Goal: Information Seeking & Learning: Learn about a topic

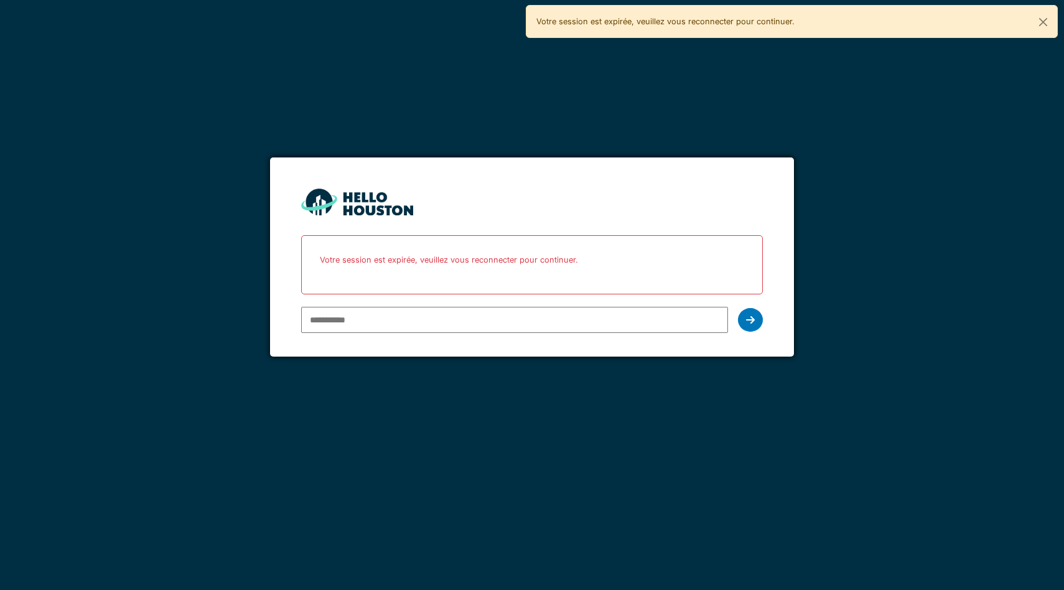
type input "**********"
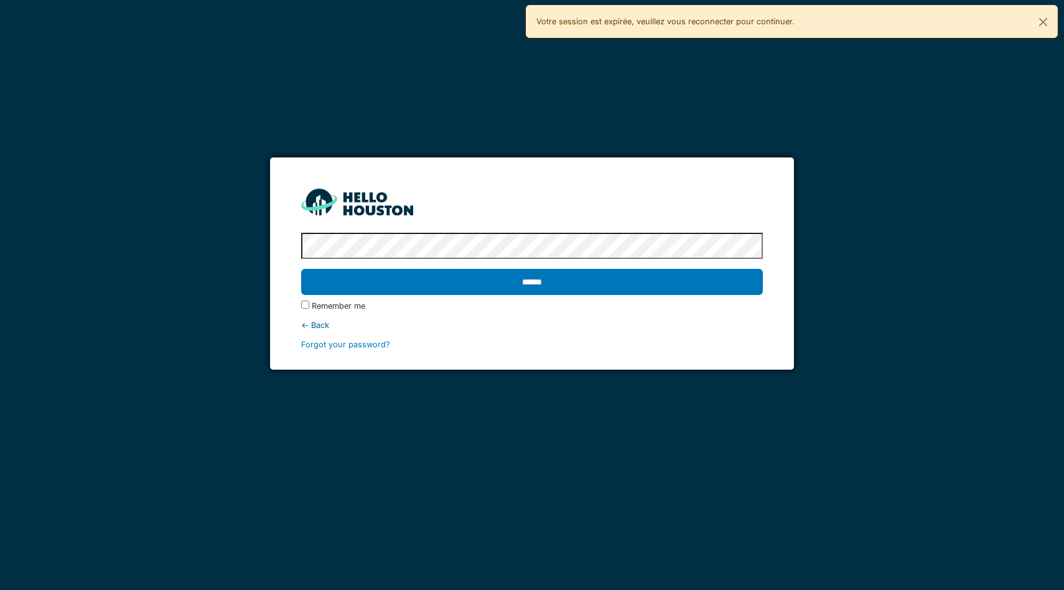
click at [301, 269] on input "******" at bounding box center [532, 282] width 462 height 26
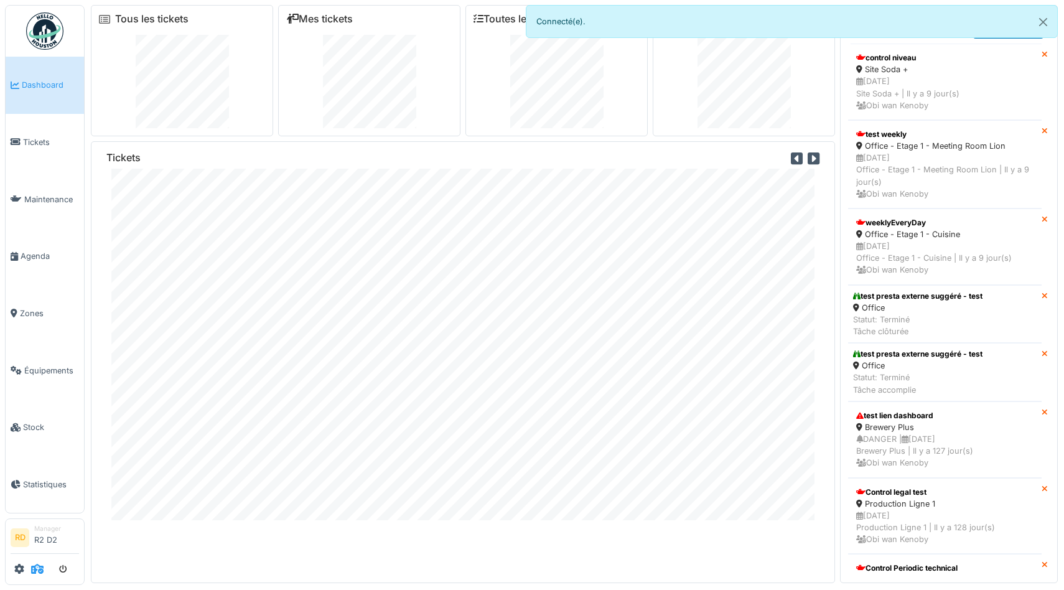
click at [36, 569] on icon at bounding box center [37, 569] width 12 height 10
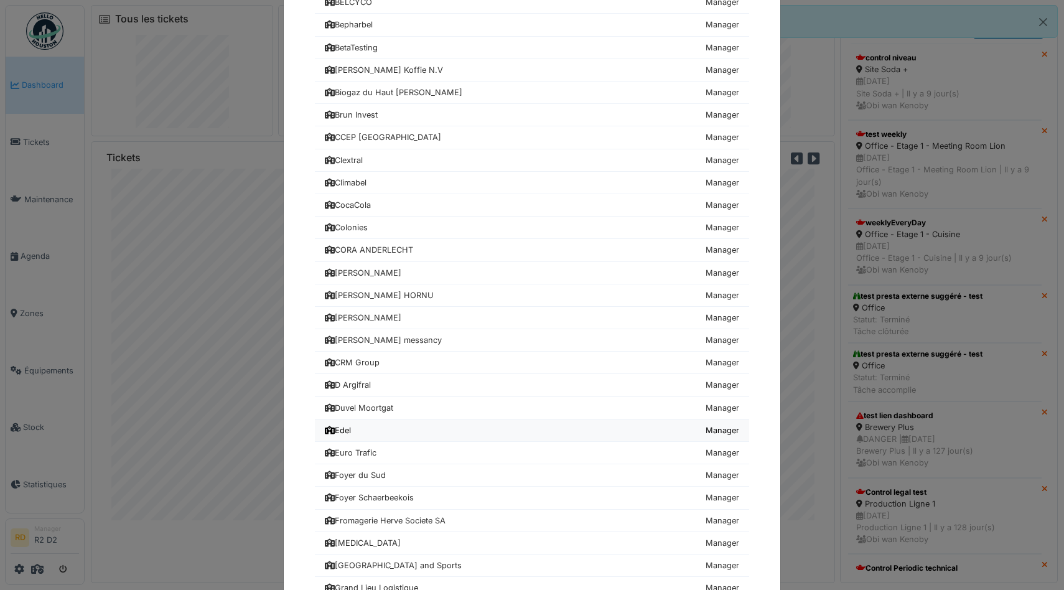
scroll to position [600, 0]
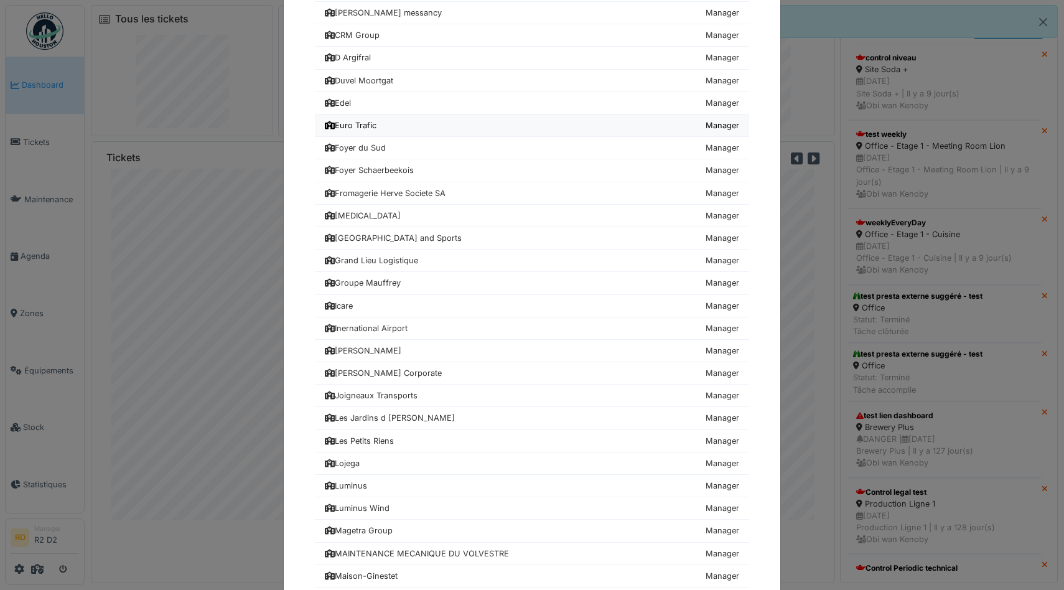
click at [413, 123] on link "Euro Trafic Manager" at bounding box center [532, 125] width 434 height 22
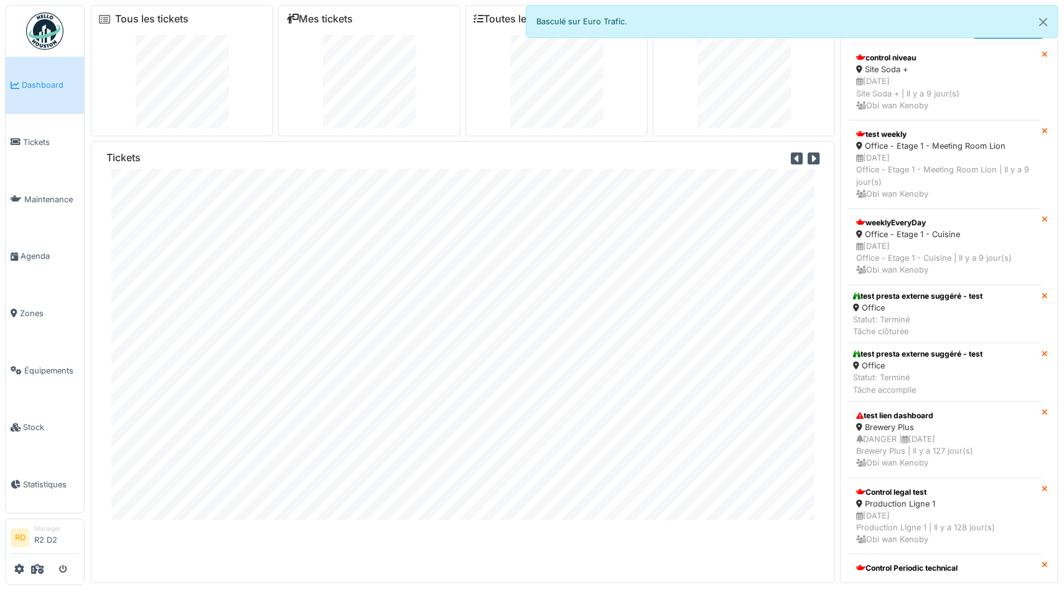
scroll to position [13, 0]
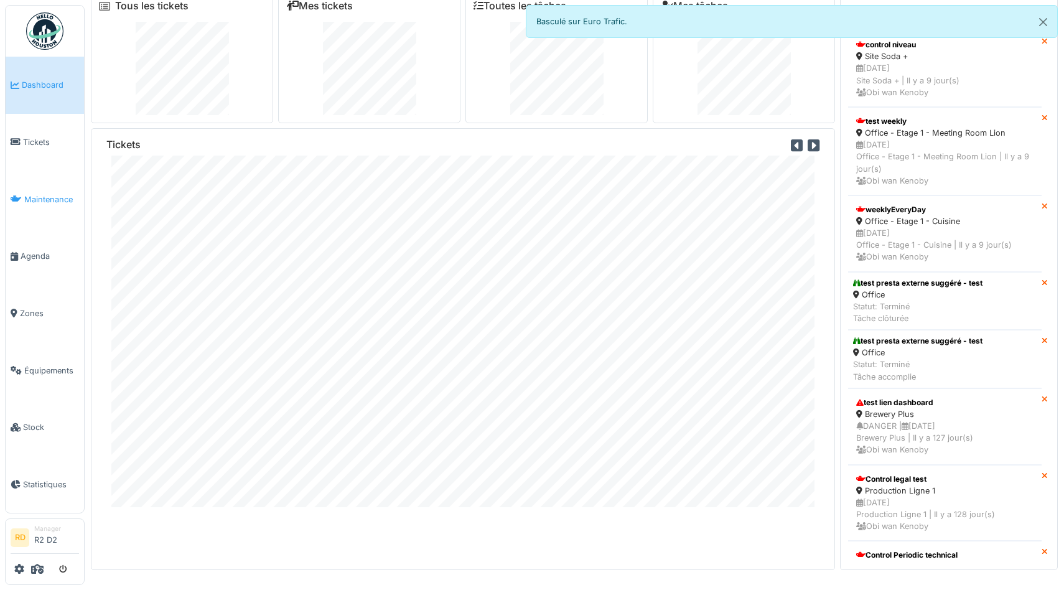
click at [41, 189] on link "Maintenance" at bounding box center [45, 198] width 78 height 57
click at [34, 370] on span "Équipements" at bounding box center [51, 371] width 55 height 12
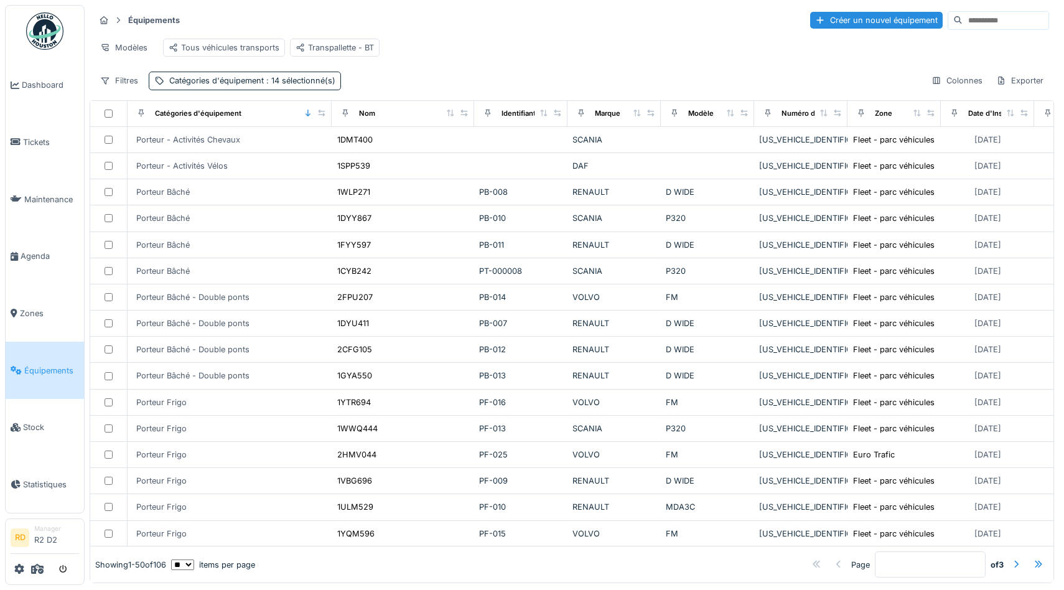
click at [1010, 24] on input at bounding box center [1005, 20] width 86 height 17
paste input "*******"
type input "*******"
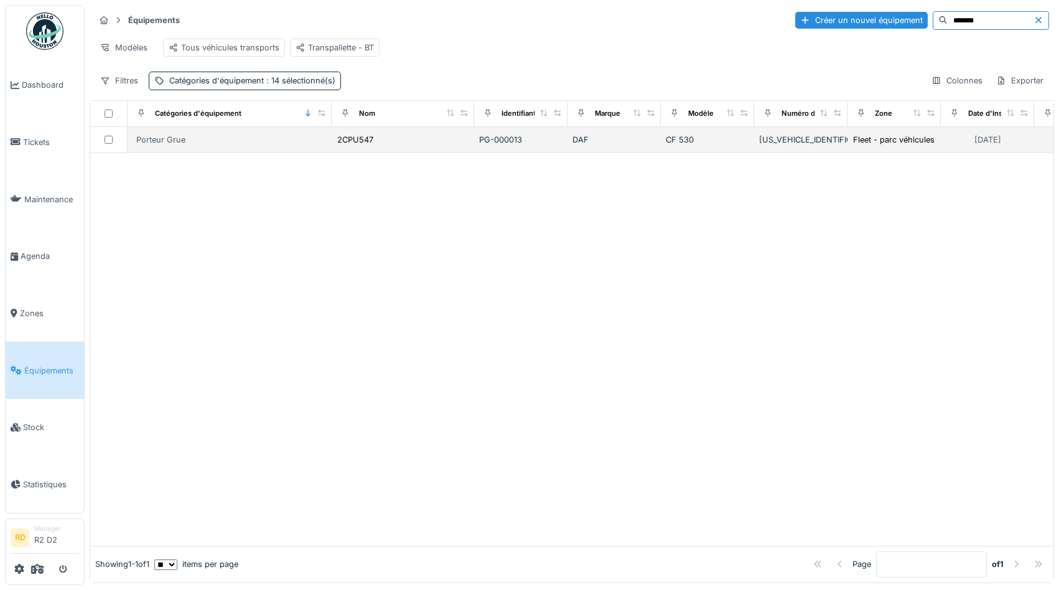
click at [174, 139] on div "Porteur Grue" at bounding box center [160, 140] width 49 height 12
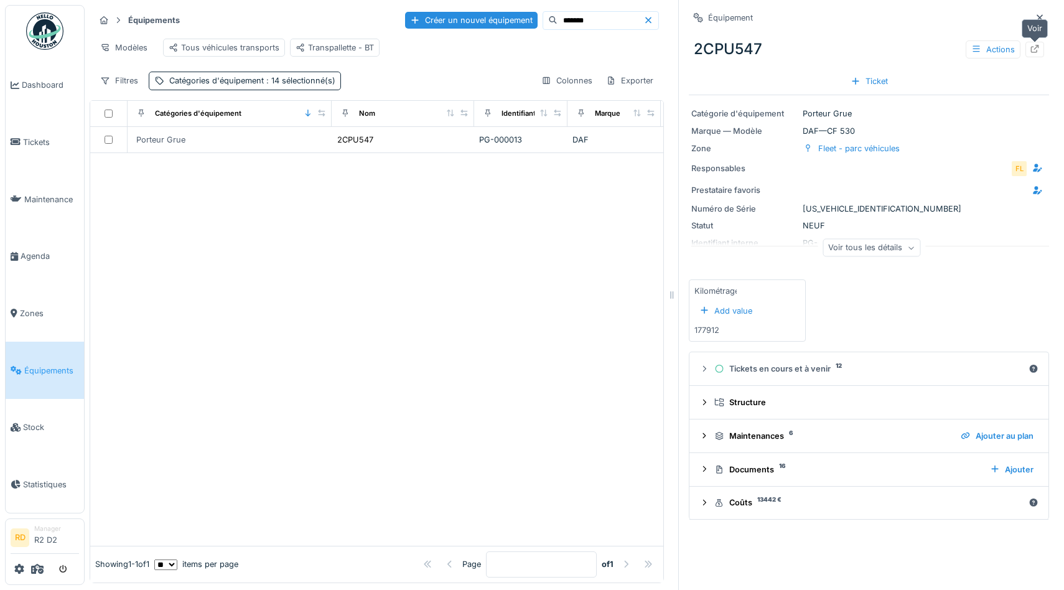
click at [1038, 49] on icon at bounding box center [1035, 49] width 10 height 8
click at [762, 440] on div "Maintenances 6" at bounding box center [832, 436] width 236 height 12
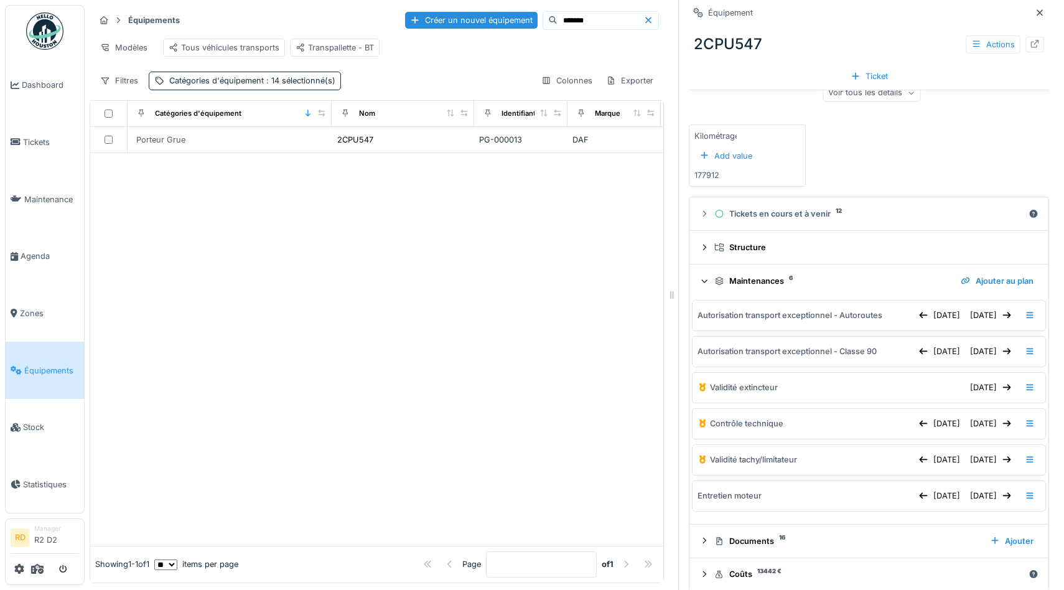
scroll to position [168, 0]
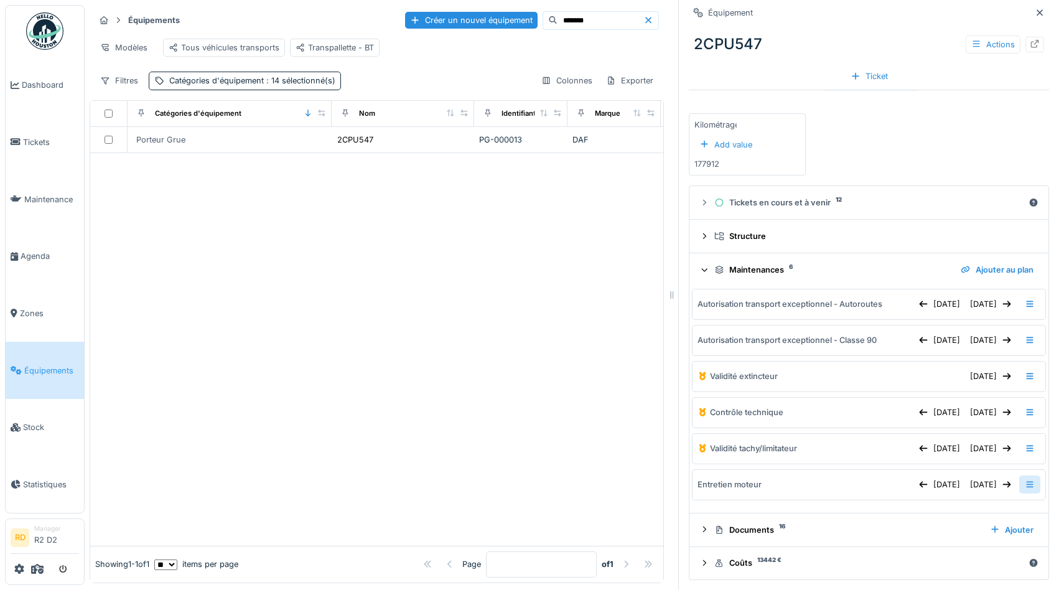
click at [1028, 485] on icon at bounding box center [1030, 484] width 10 height 8
click at [1032, 485] on icon at bounding box center [1030, 484] width 10 height 8
click at [976, 487] on div "12/10/2025" at bounding box center [991, 484] width 52 height 17
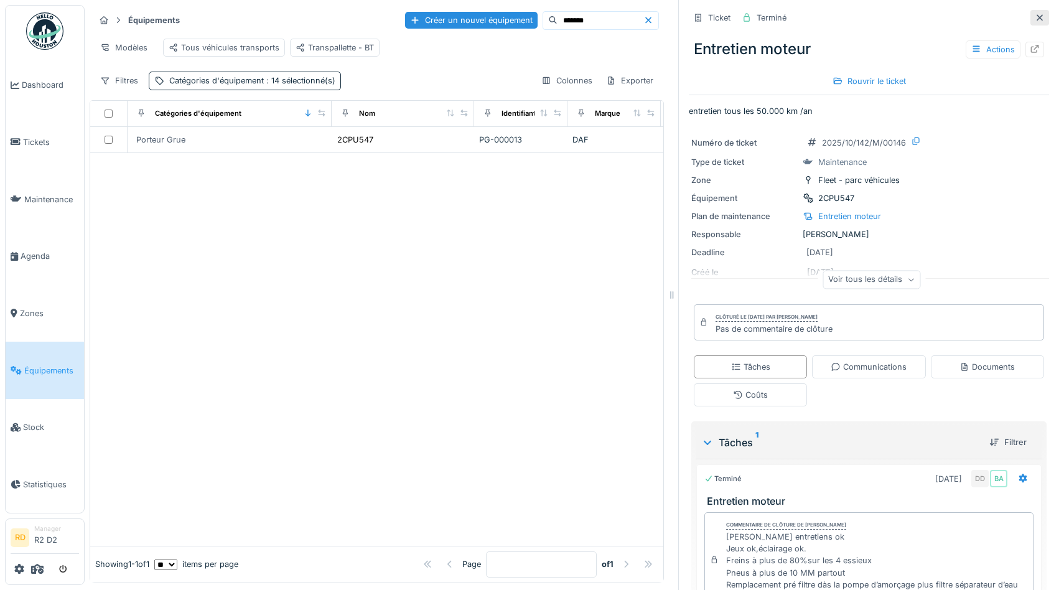
click at [1040, 14] on icon at bounding box center [1040, 18] width 10 height 8
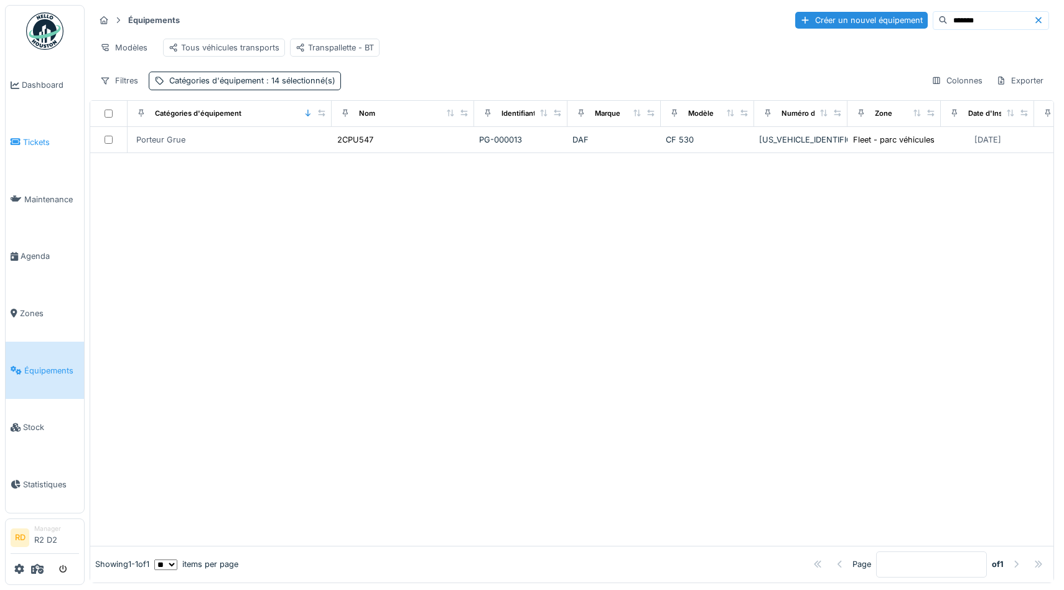
click at [44, 144] on span "Tickets" at bounding box center [51, 142] width 56 height 12
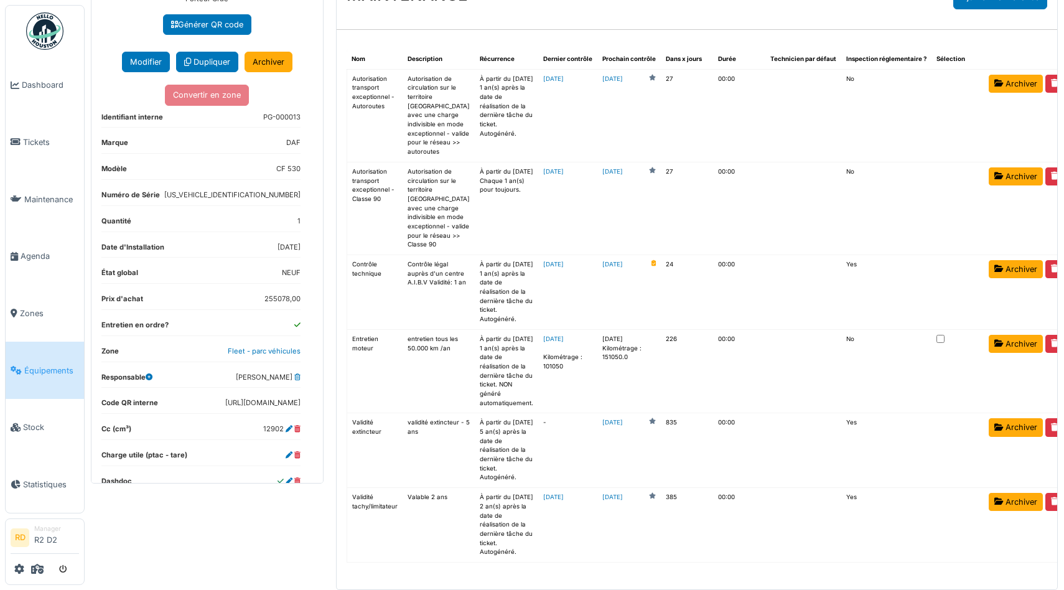
scroll to position [190, 0]
click at [604, 329] on td "2026-05-02 Kilométrage : 151050.0" at bounding box center [628, 371] width 63 height 84
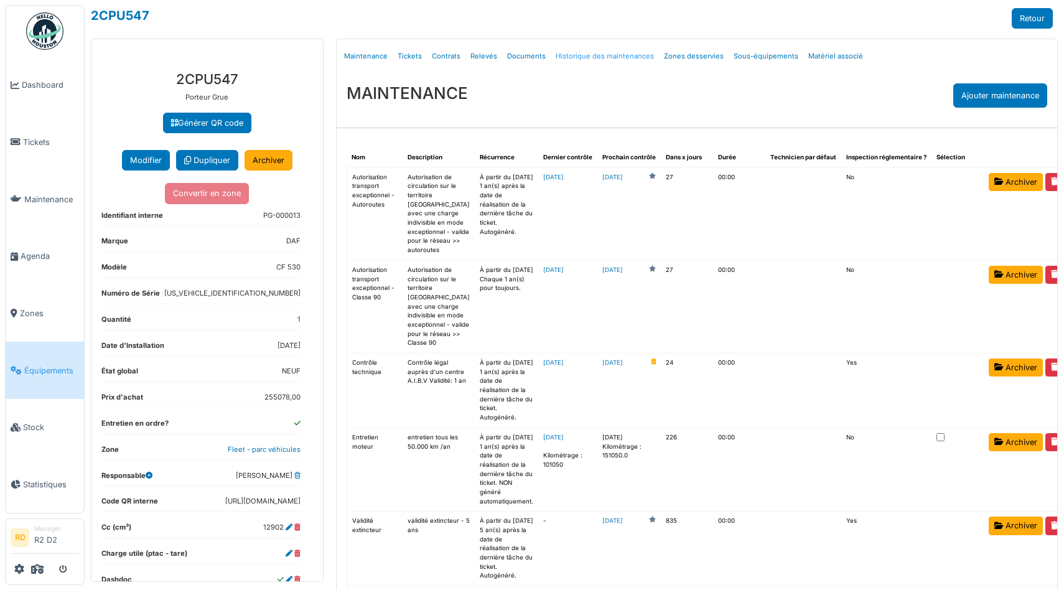
click at [641, 54] on link "Historique des maintenances" at bounding box center [605, 56] width 108 height 29
select select "***"
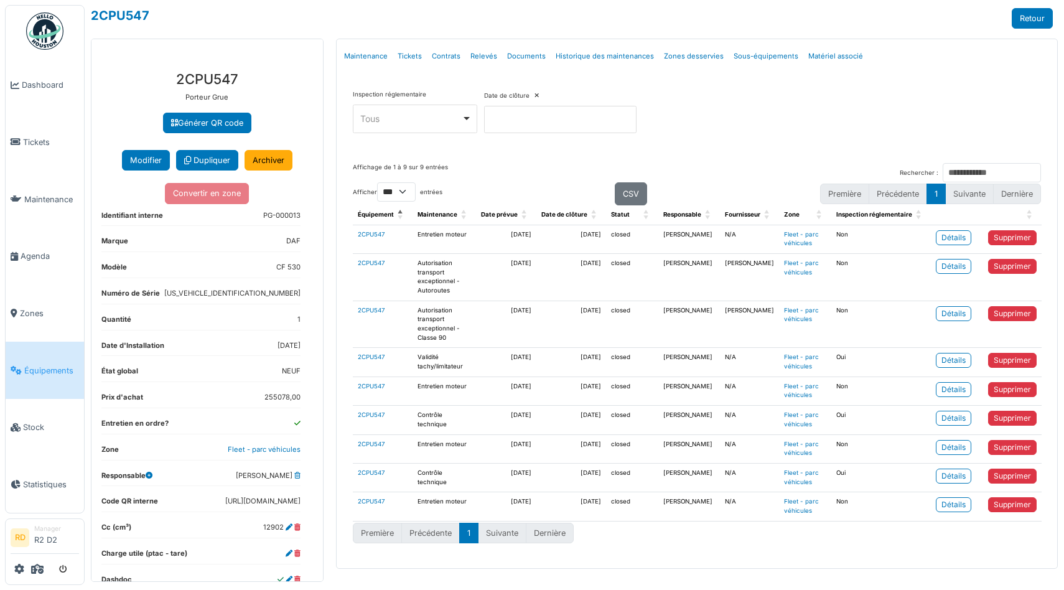
click at [552, 236] on td "2025/05/02" at bounding box center [571, 239] width 70 height 29
click at [587, 233] on td "2025/05/02" at bounding box center [571, 239] width 70 height 29
click at [546, 178] on div "Affichage de 1 à 9 sur 9 entrées Rechercher :" at bounding box center [697, 172] width 689 height 19
click at [627, 233] on td "closed" at bounding box center [632, 239] width 52 height 29
click at [961, 236] on div "Détails" at bounding box center [953, 237] width 24 height 11
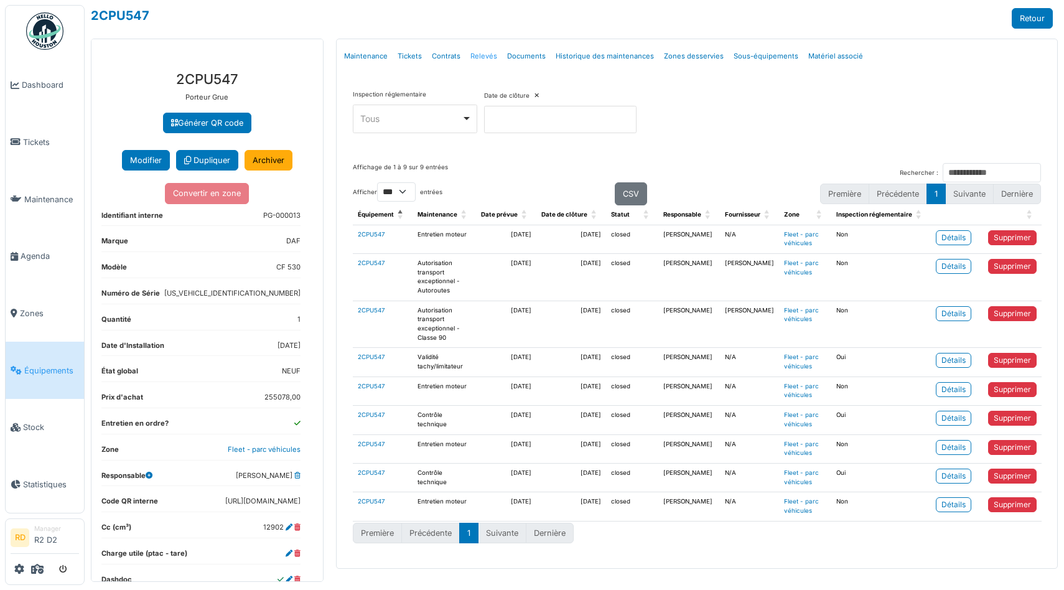
click at [484, 57] on link "Relevés" at bounding box center [483, 56] width 37 height 29
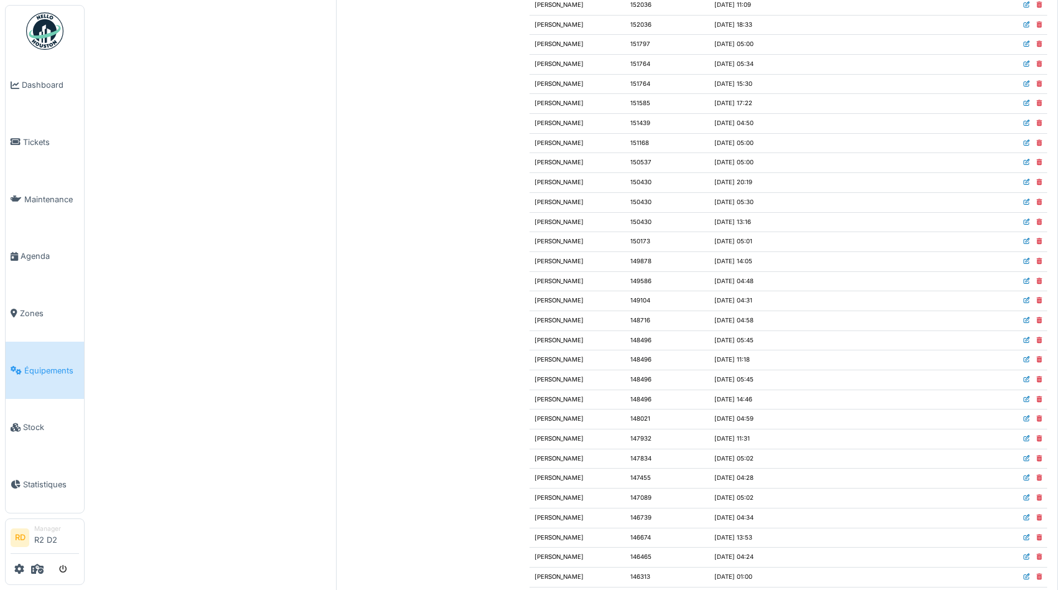
scroll to position [1693, 0]
click at [629, 179] on td "152036" at bounding box center [667, 182] width 85 height 20
copy td "152036"
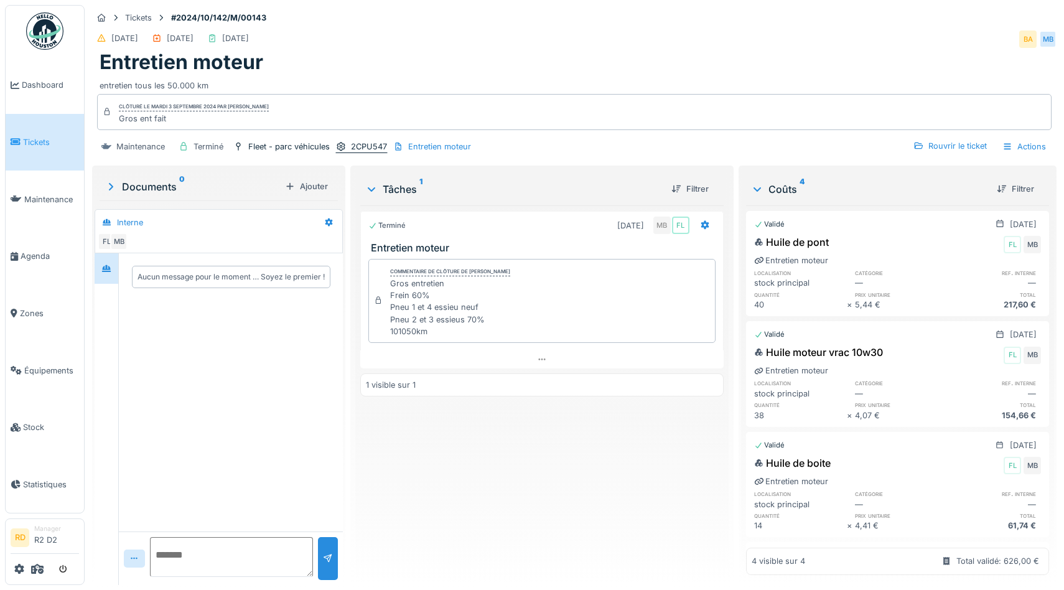
click at [349, 147] on div "2CPU547" at bounding box center [361, 146] width 52 height 13
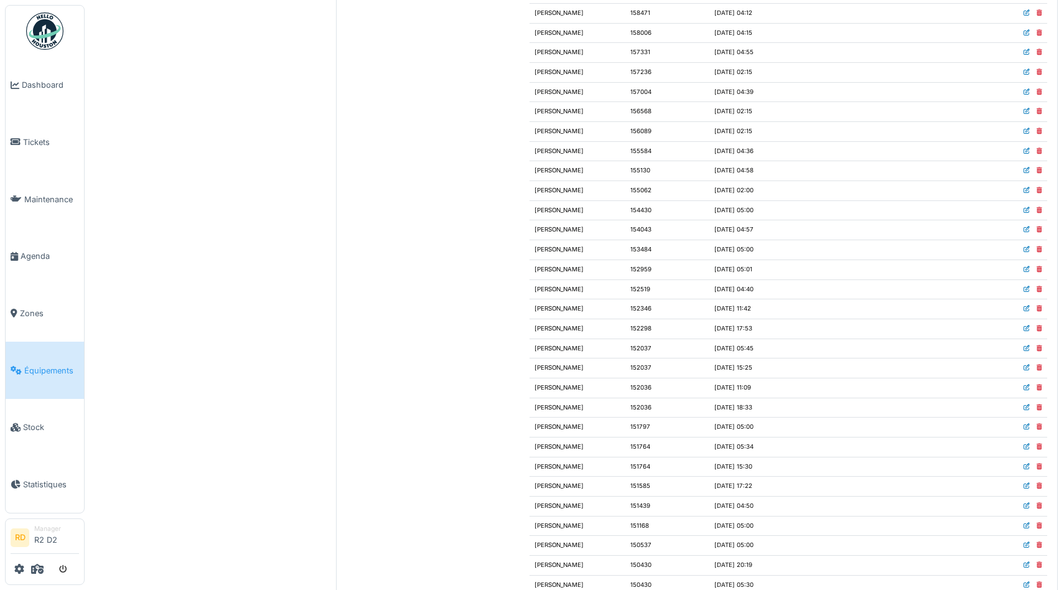
scroll to position [1463, 0]
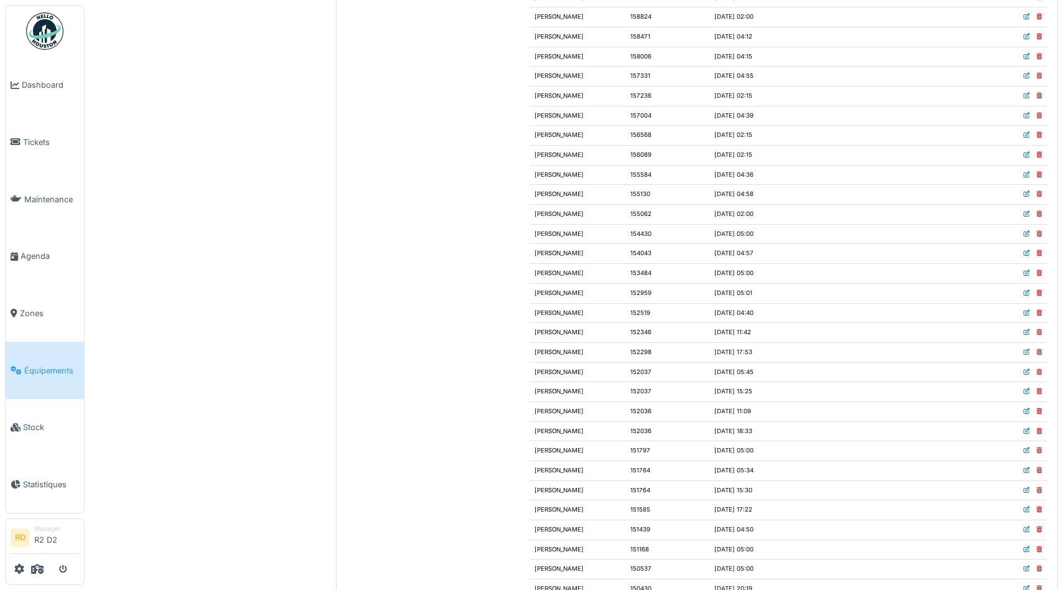
click at [631, 410] on td "152036" at bounding box center [667, 411] width 85 height 20
click at [631, 411] on td "152036" at bounding box center [667, 411] width 85 height 20
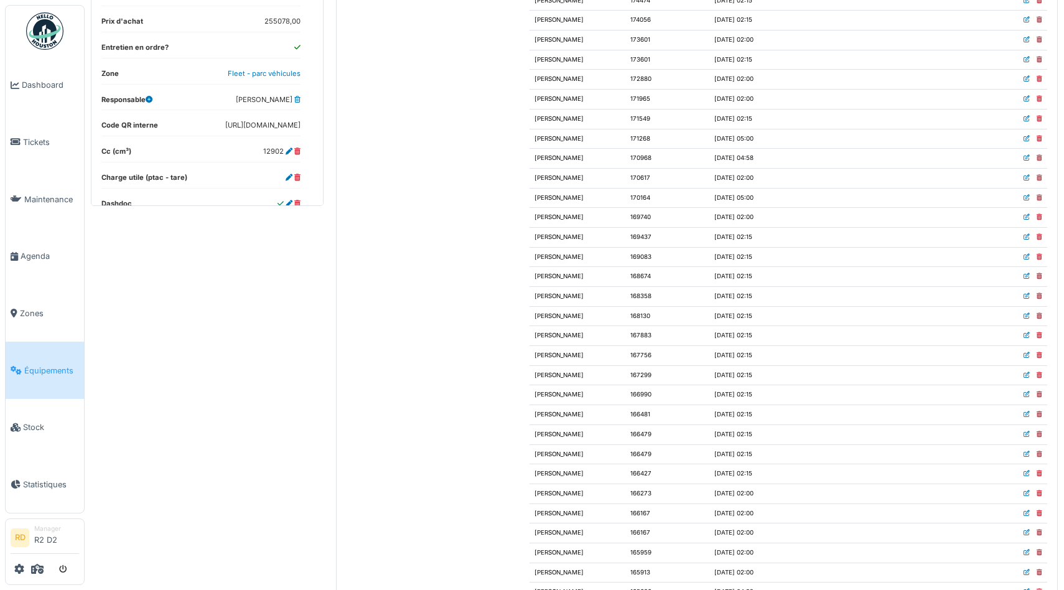
scroll to position [0, 0]
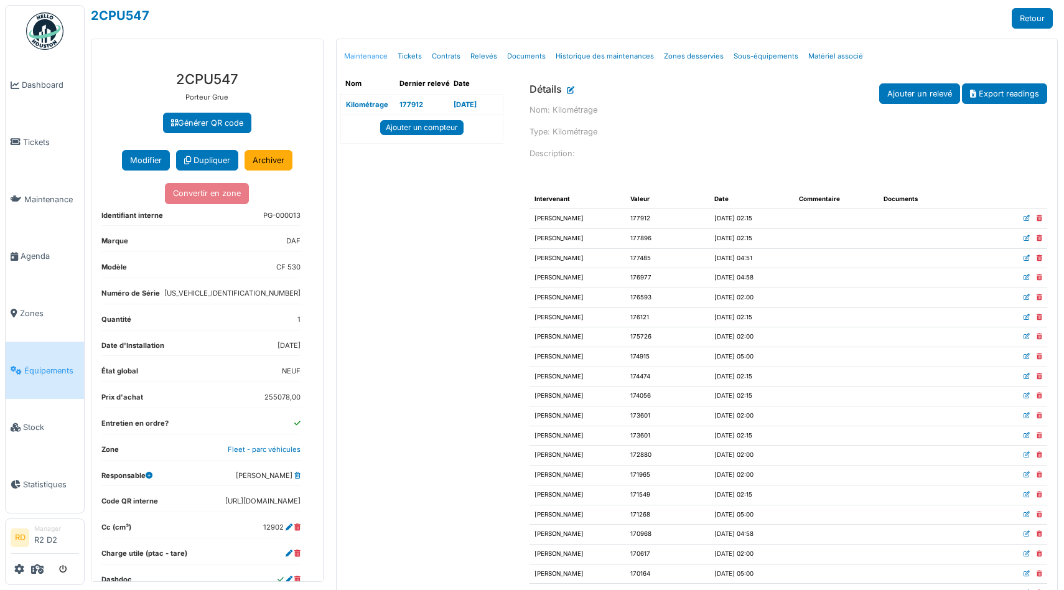
click at [365, 57] on link "Maintenance" at bounding box center [366, 56] width 54 height 29
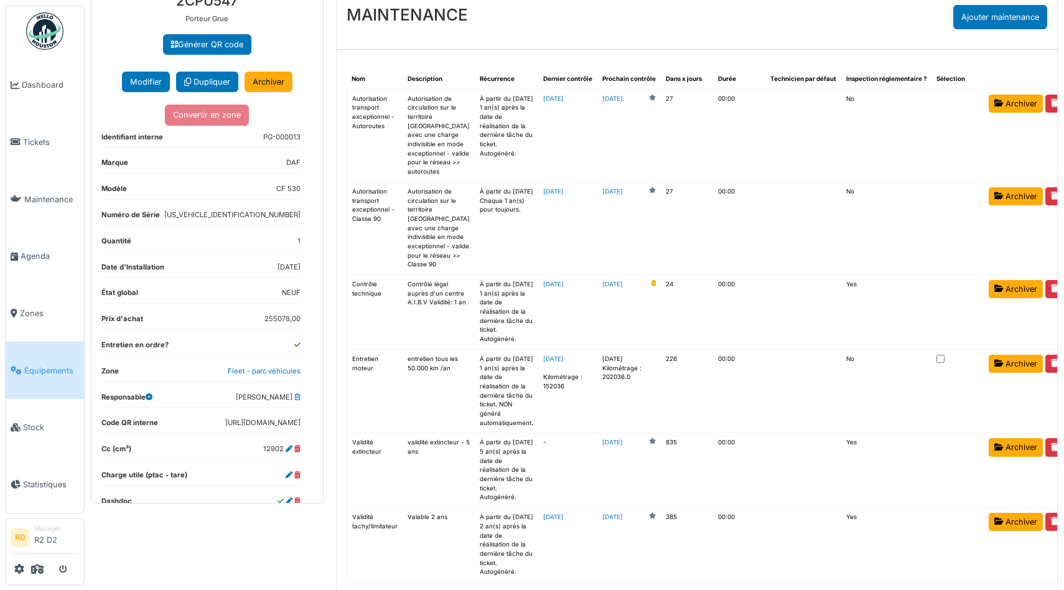
scroll to position [143, 0]
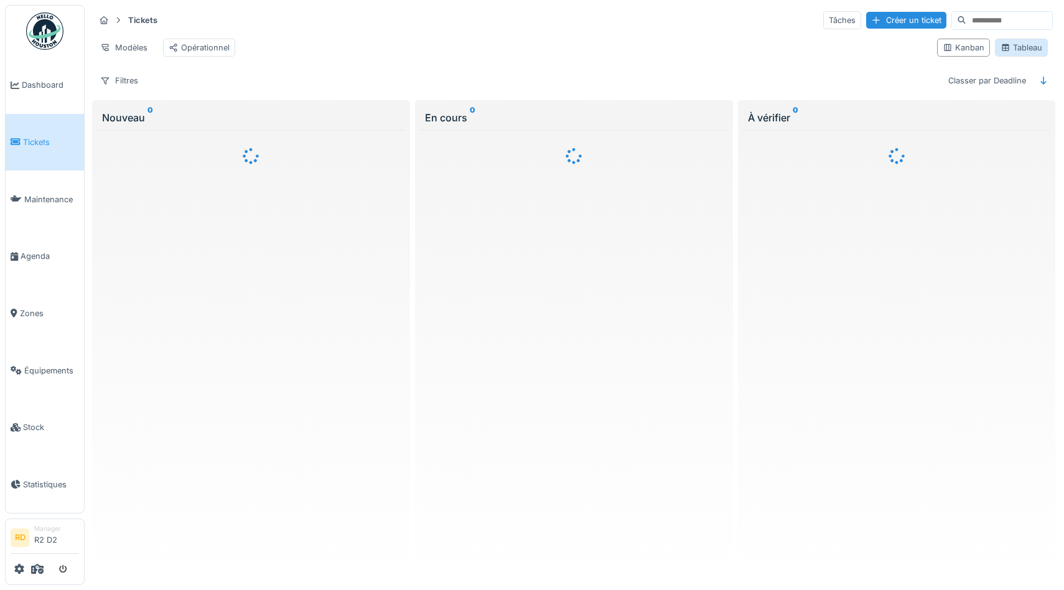
click at [1020, 43] on div "Tableau" at bounding box center [1021, 48] width 42 height 12
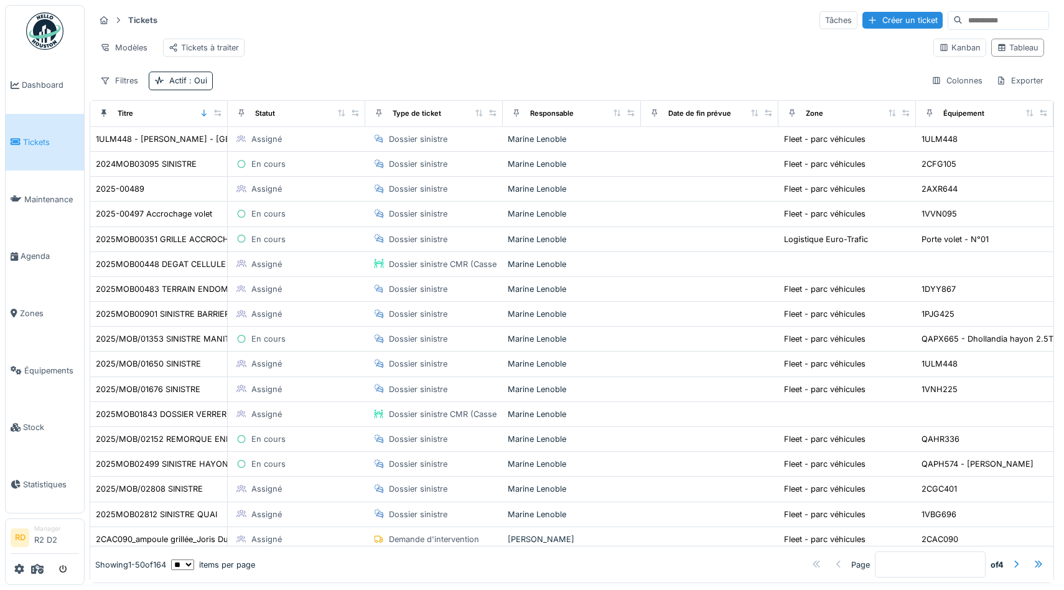
click at [990, 22] on input at bounding box center [1005, 20] width 86 height 17
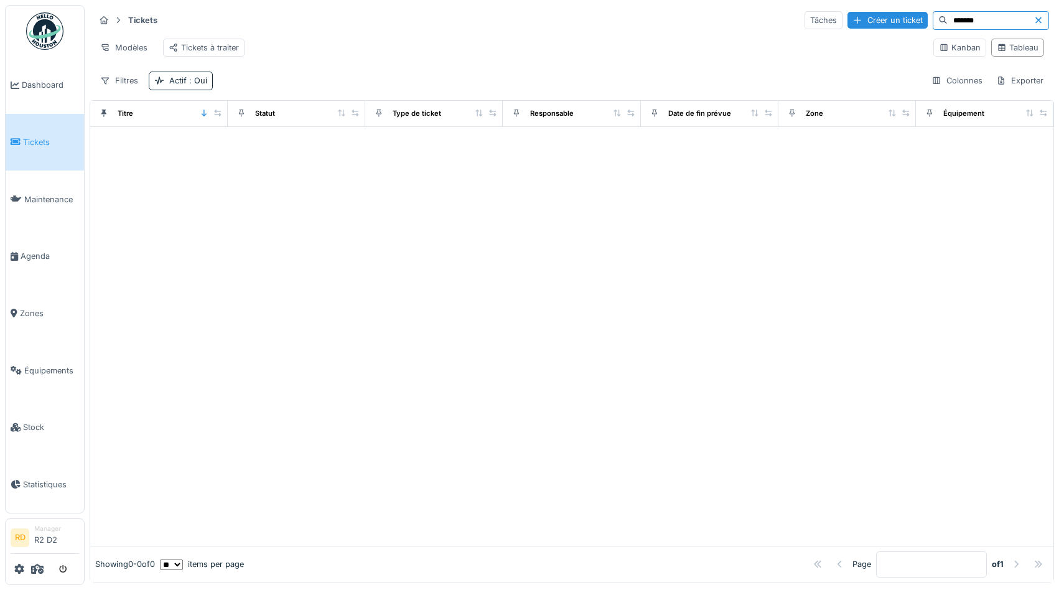
type input "*******"
click at [200, 82] on span ": Oui" at bounding box center [197, 80] width 21 height 9
click at [180, 133] on div "Actif" at bounding box center [180, 137] width 22 height 15
click at [355, 60] on div "Modèles Tickets à traiter" at bounding box center [509, 48] width 829 height 28
click at [128, 78] on div "Filtres" at bounding box center [119, 81] width 49 height 18
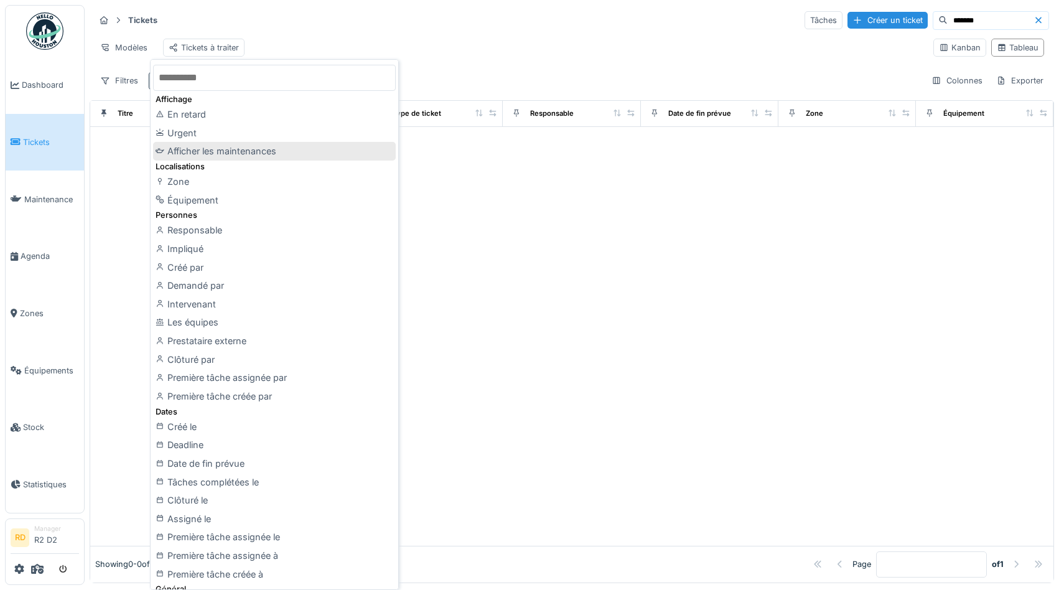
click at [200, 145] on div "Afficher les maintenances" at bounding box center [274, 151] width 243 height 19
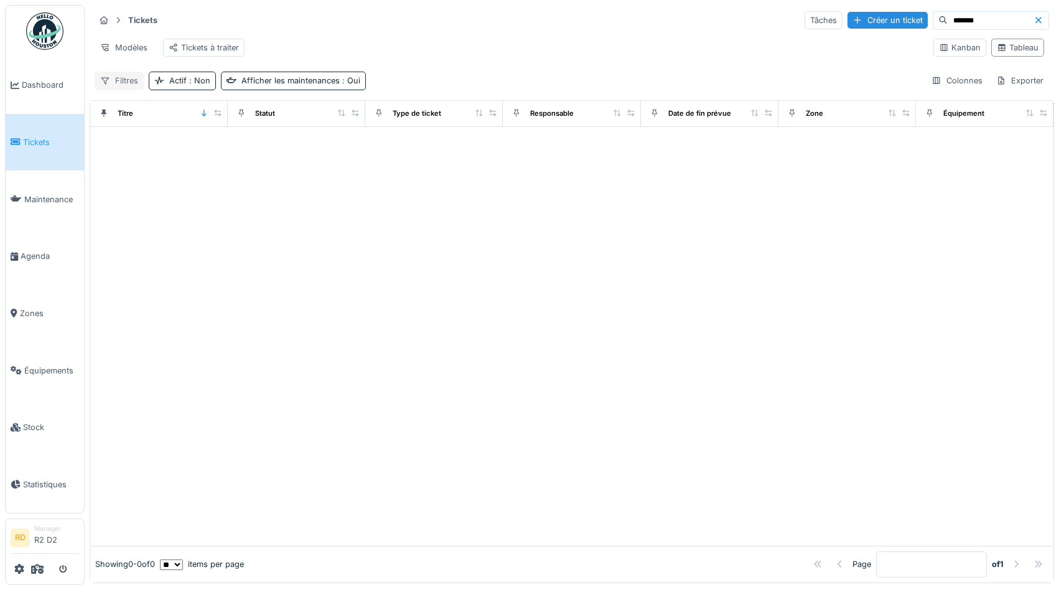
click at [113, 80] on div "Filtres" at bounding box center [119, 81] width 49 height 18
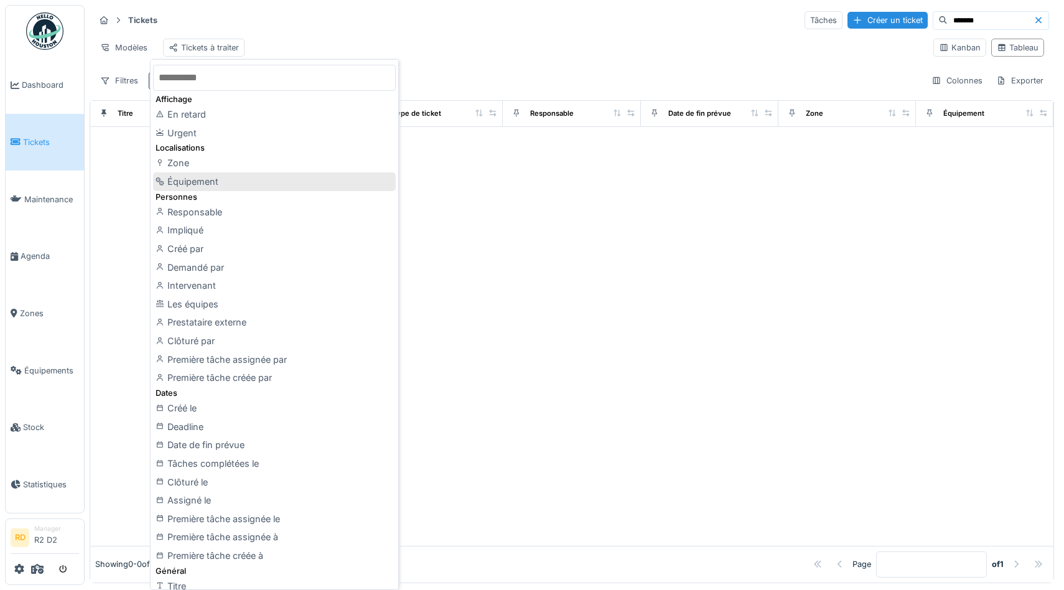
click at [200, 180] on div "Équipement" at bounding box center [274, 181] width 243 height 19
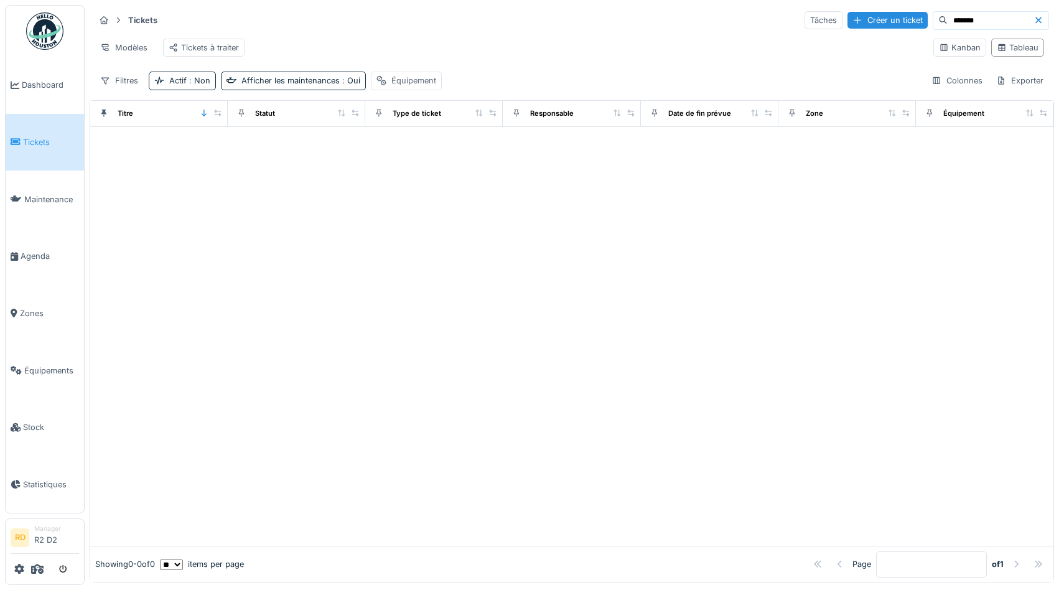
click at [414, 80] on div "Équipement" at bounding box center [413, 81] width 45 height 12
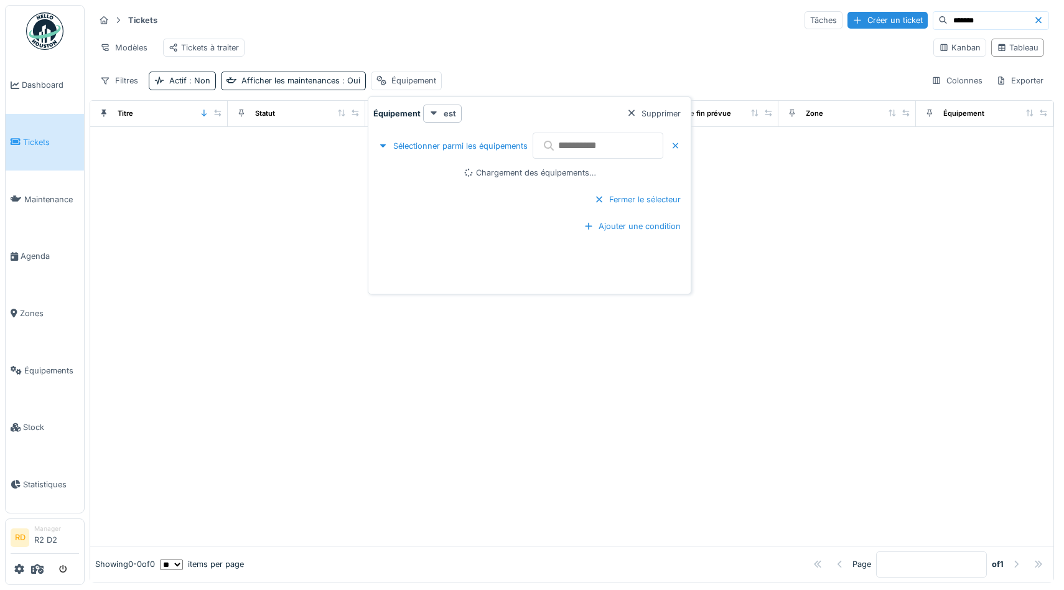
click at [612, 146] on input "text" at bounding box center [598, 146] width 131 height 26
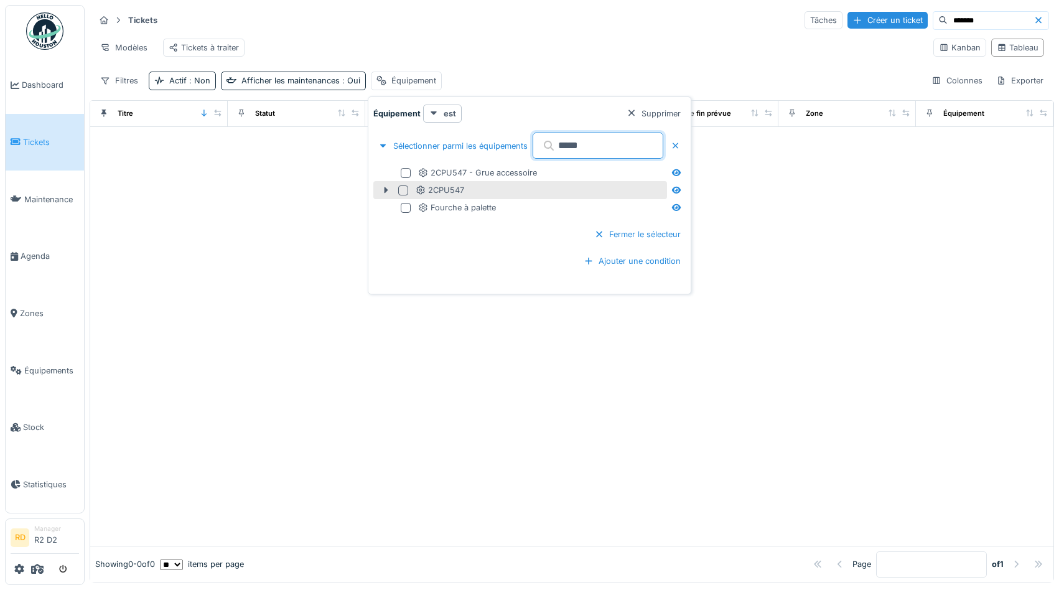
type input "*****"
click at [405, 187] on div at bounding box center [403, 190] width 10 height 10
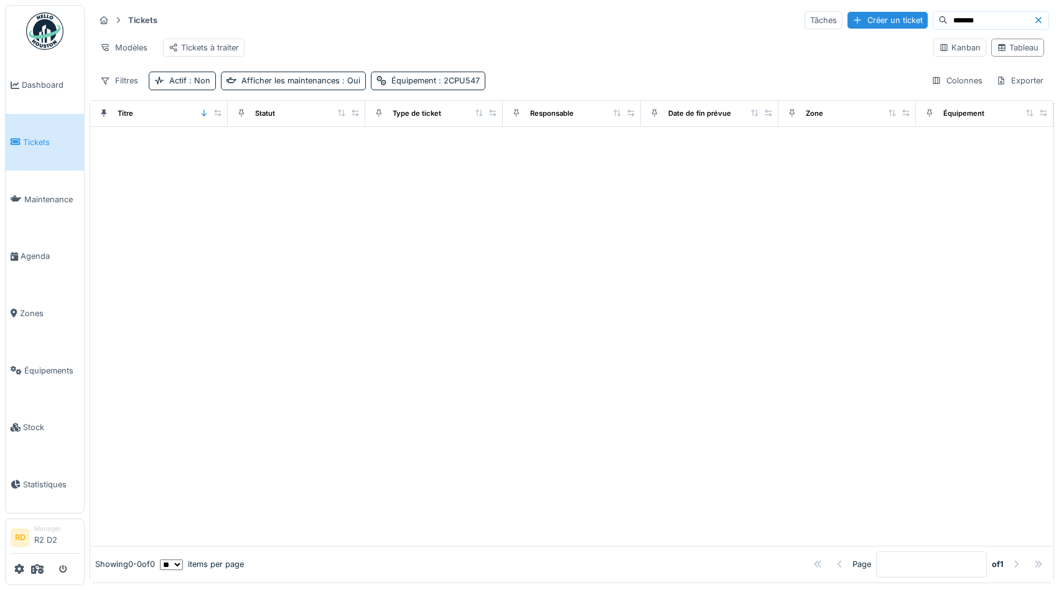
click at [641, 58] on div "Modèles Tickets à traiter" at bounding box center [509, 48] width 829 height 28
click at [1039, 17] on icon at bounding box center [1038, 20] width 10 height 8
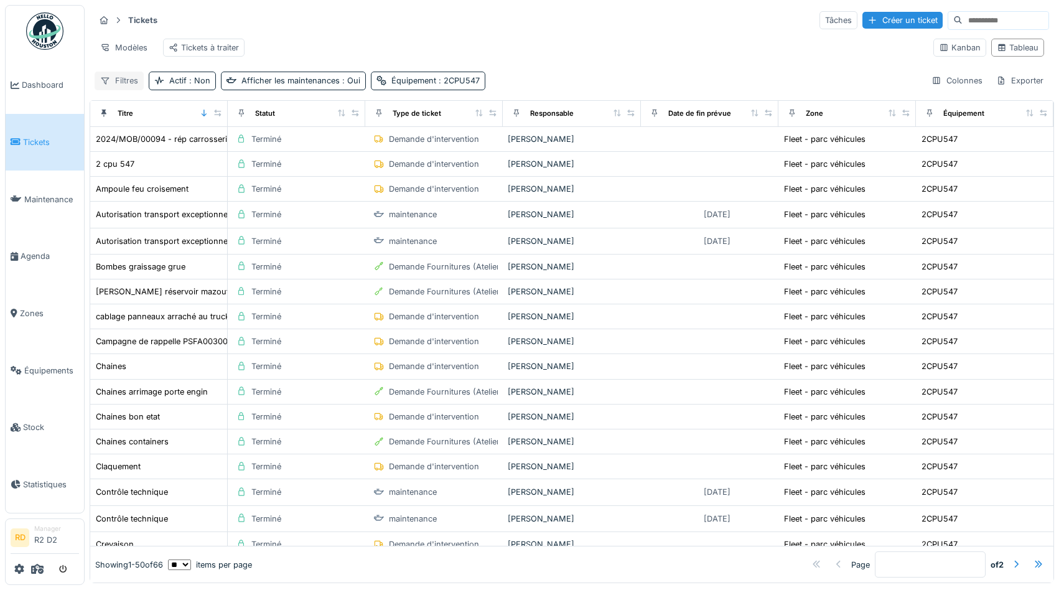
click at [121, 80] on div "Filtres" at bounding box center [119, 81] width 49 height 18
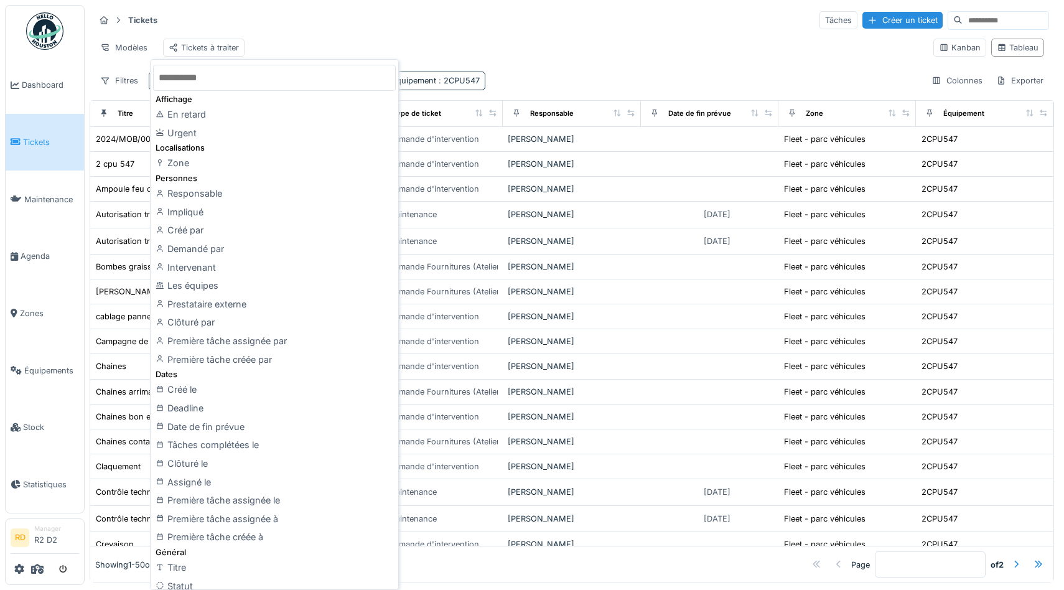
scroll to position [203, 0]
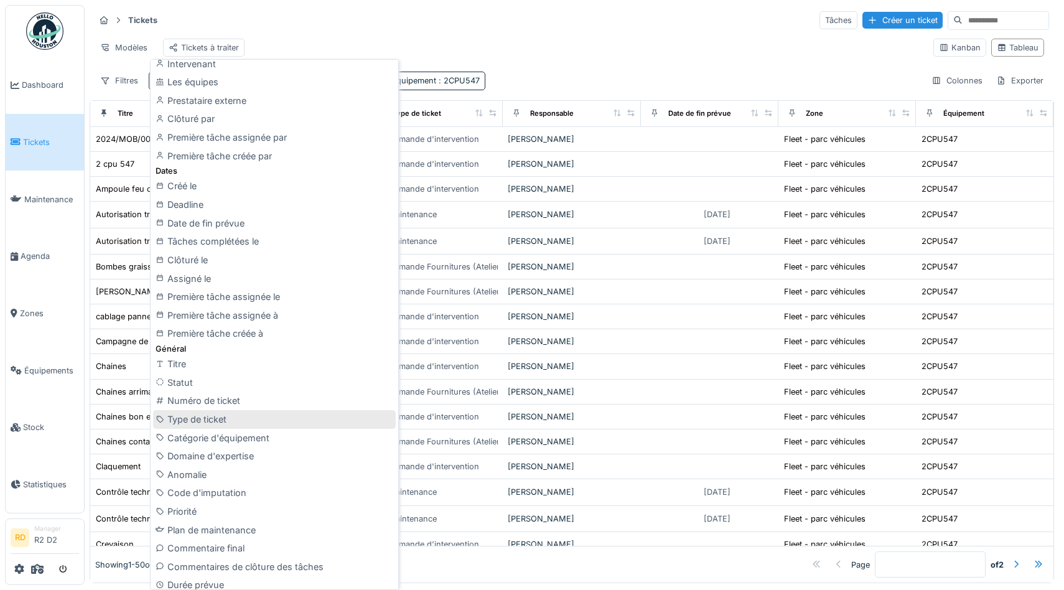
click at [279, 427] on div "Type de ticket" at bounding box center [274, 419] width 243 height 19
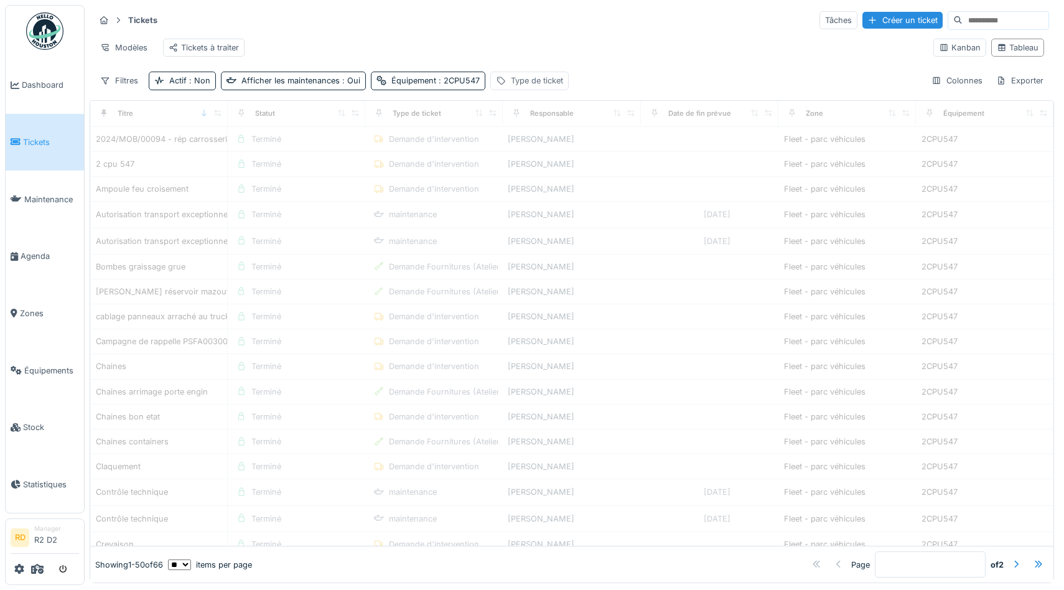
click at [552, 86] on div "Type de ticket" at bounding box center [537, 81] width 52 height 12
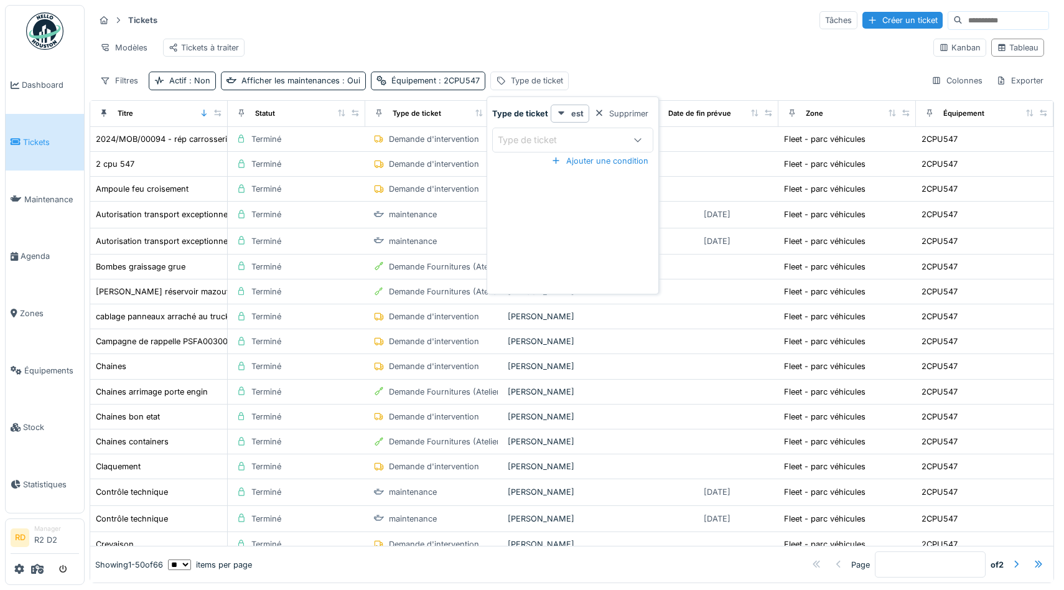
click at [569, 132] on div "Type de ticket" at bounding box center [572, 140] width 161 height 25
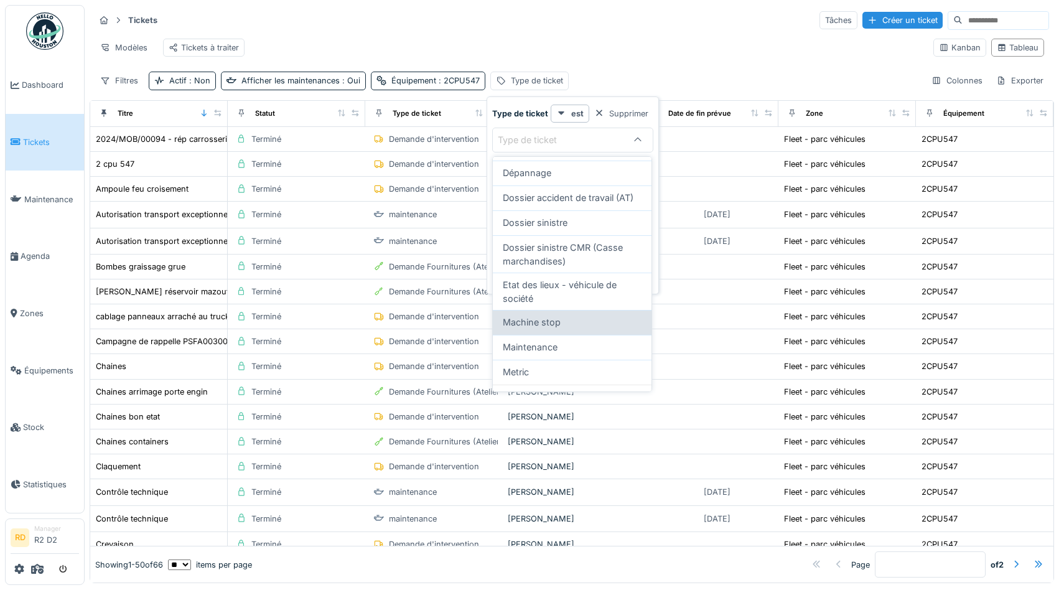
scroll to position [0, 0]
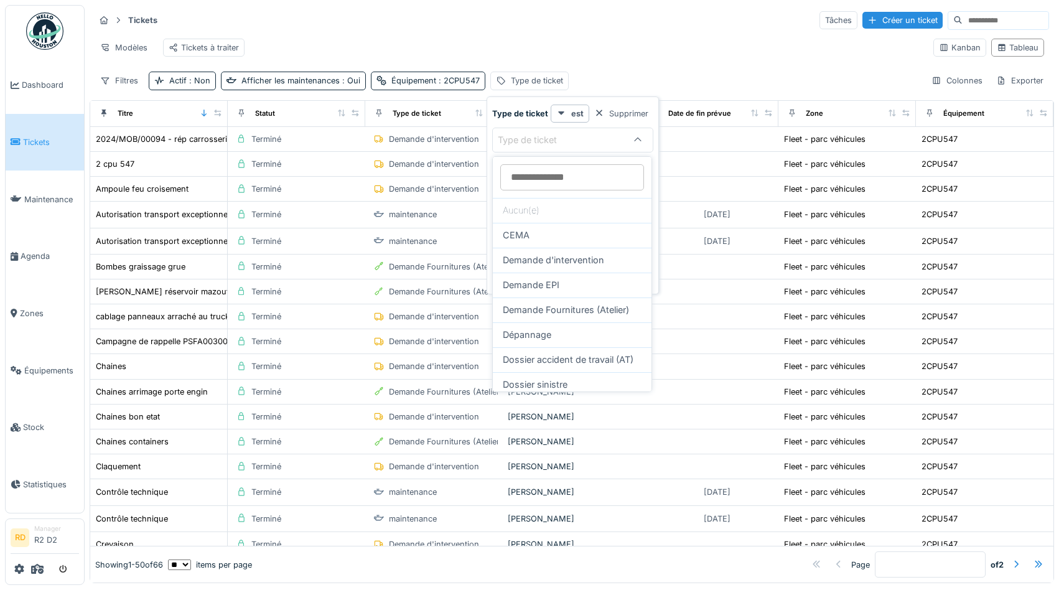
drag, startPoint x: 708, startPoint y: 50, endPoint x: 561, endPoint y: 47, distance: 147.5
click at [708, 50] on div "Modèles Tickets à traiter" at bounding box center [509, 48] width 829 height 28
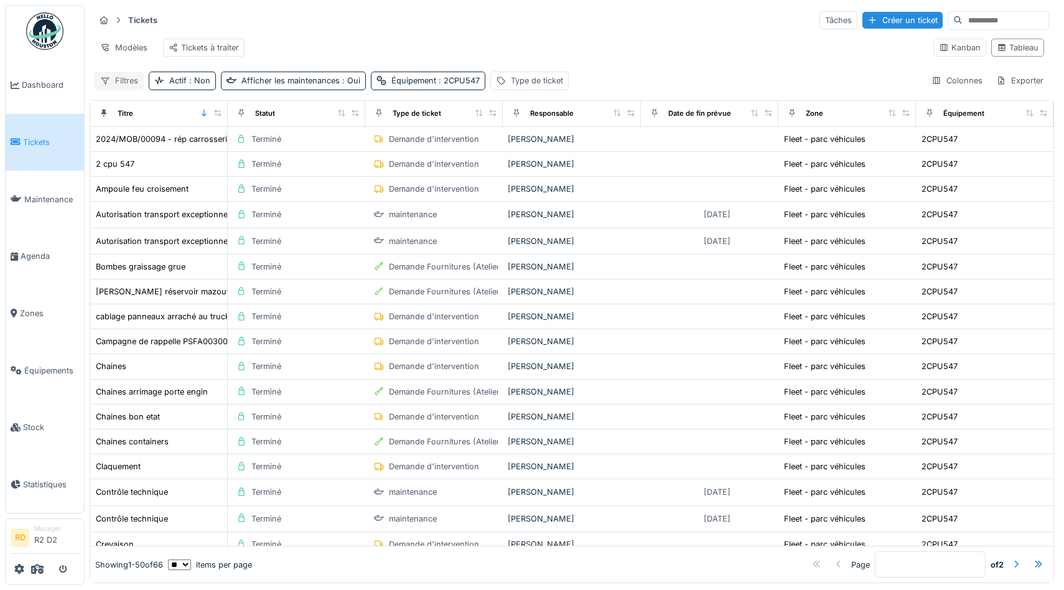
click at [123, 81] on div "Filtres" at bounding box center [119, 81] width 49 height 18
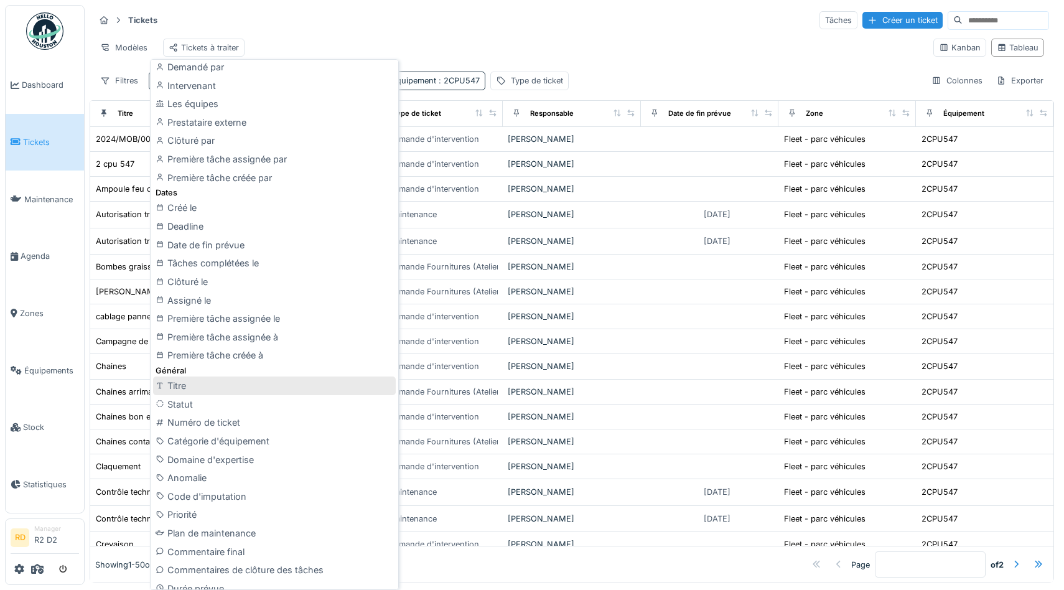
scroll to position [216, 0]
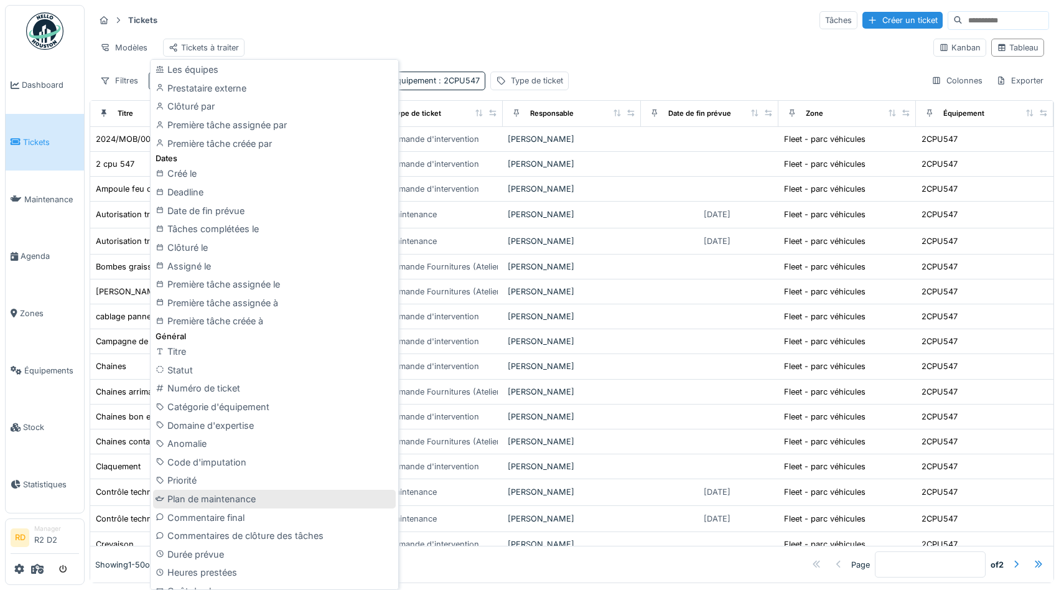
click at [271, 492] on div "Plan de maintenance" at bounding box center [274, 499] width 243 height 19
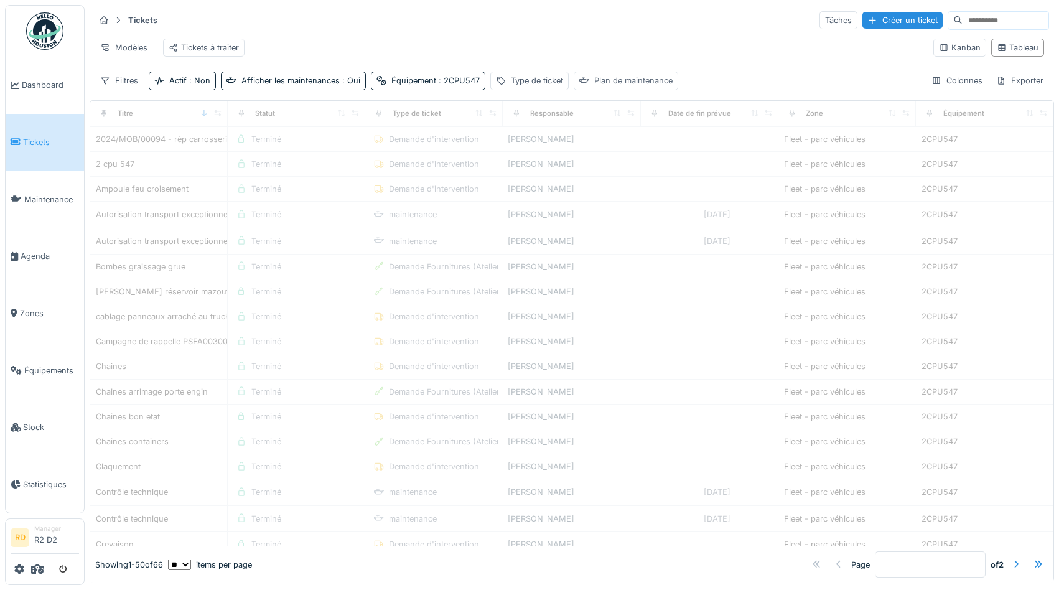
click at [640, 80] on div "Plan de maintenance" at bounding box center [633, 81] width 78 height 12
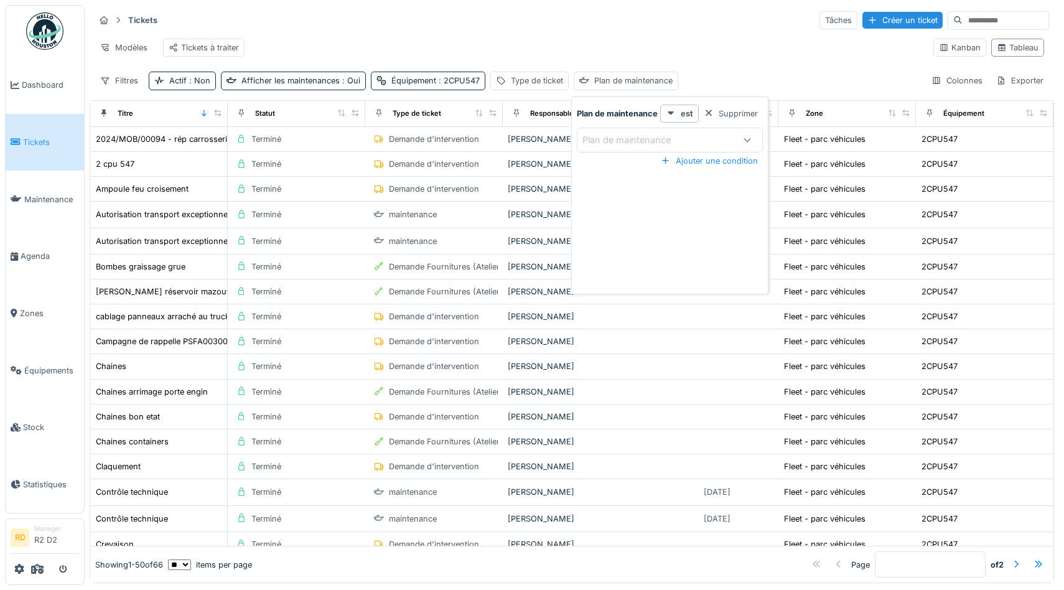
click at [663, 136] on div "Plan de maintenance" at bounding box center [635, 140] width 106 height 14
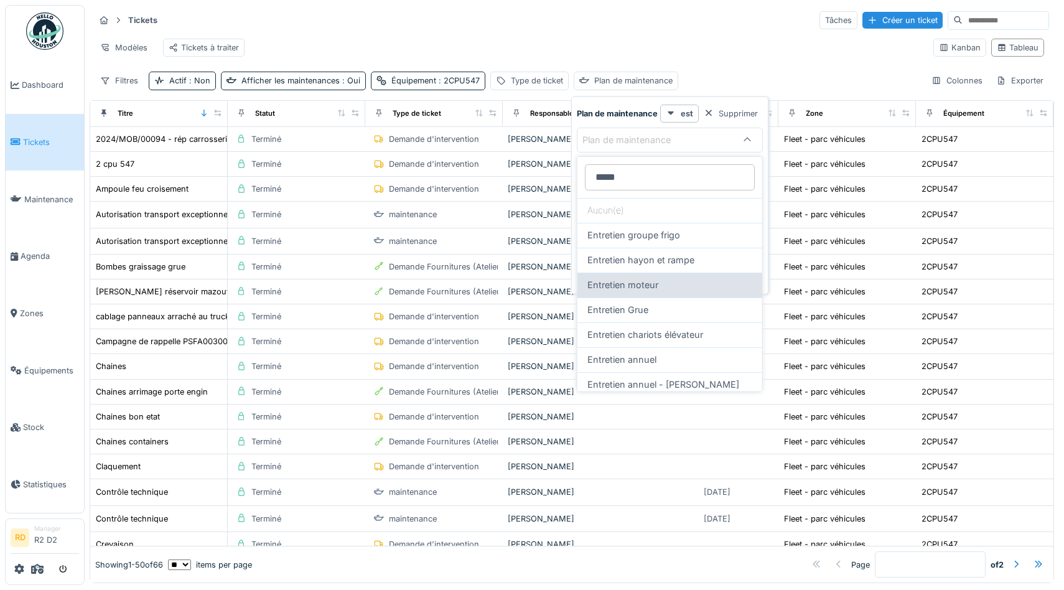
type maintenance_E0NjY "*****"
click at [655, 286] on span "Entretien moteur" at bounding box center [622, 285] width 71 height 14
type input "****"
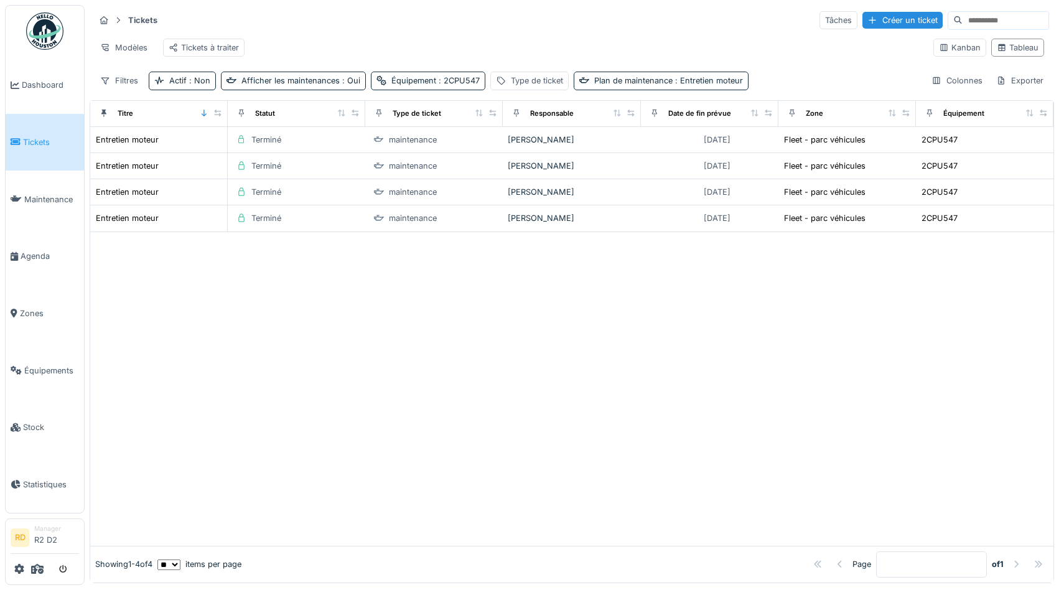
click at [626, 32] on hr at bounding box center [572, 32] width 954 height 1
click at [962, 81] on div "Colonnes" at bounding box center [957, 81] width 62 height 18
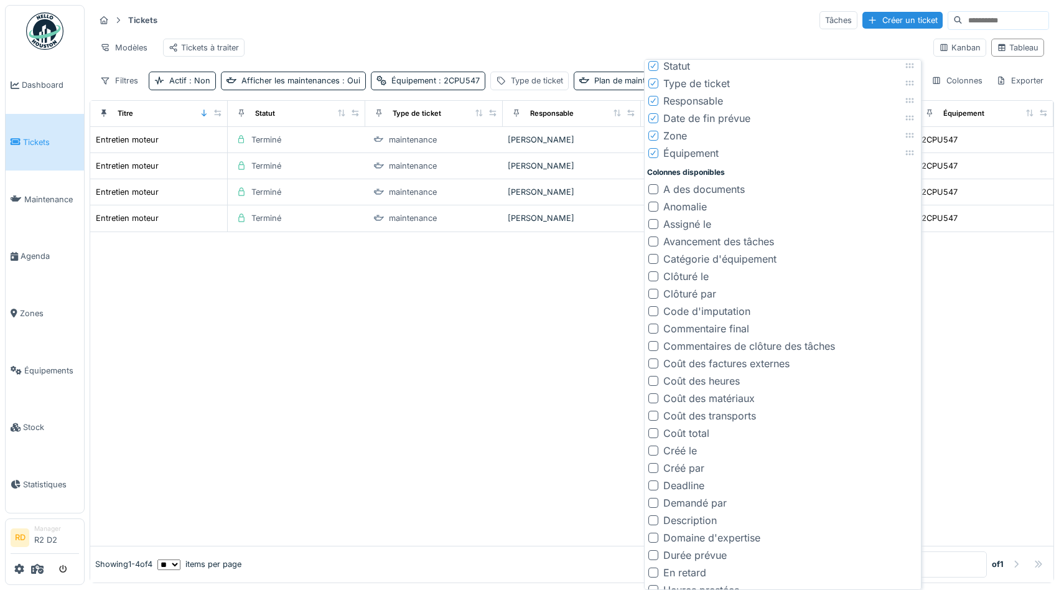
scroll to position [0, 0]
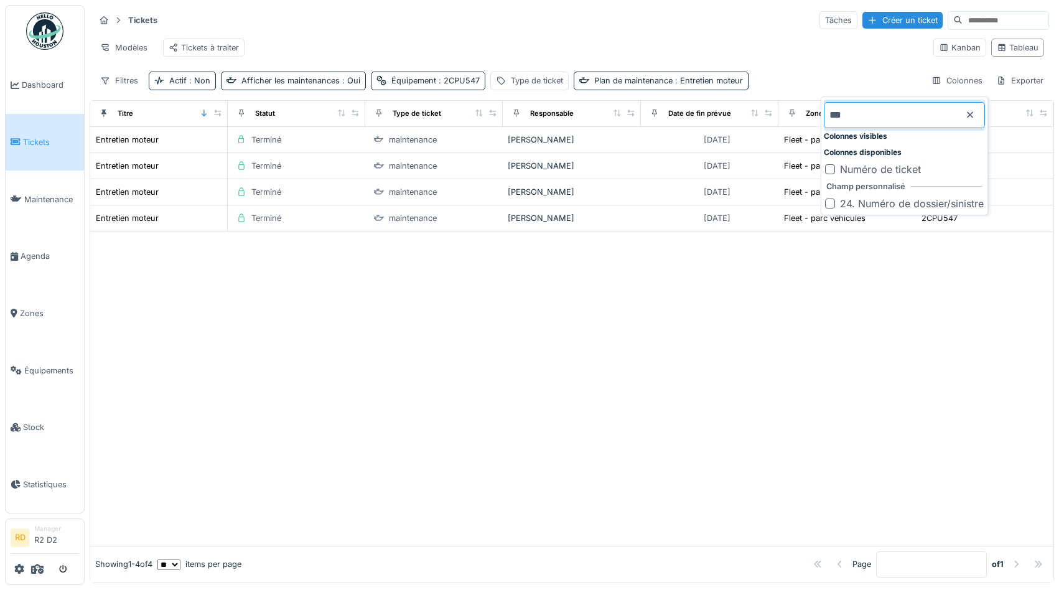
click at [903, 169] on div "Numéro de ticket" at bounding box center [880, 169] width 81 height 15
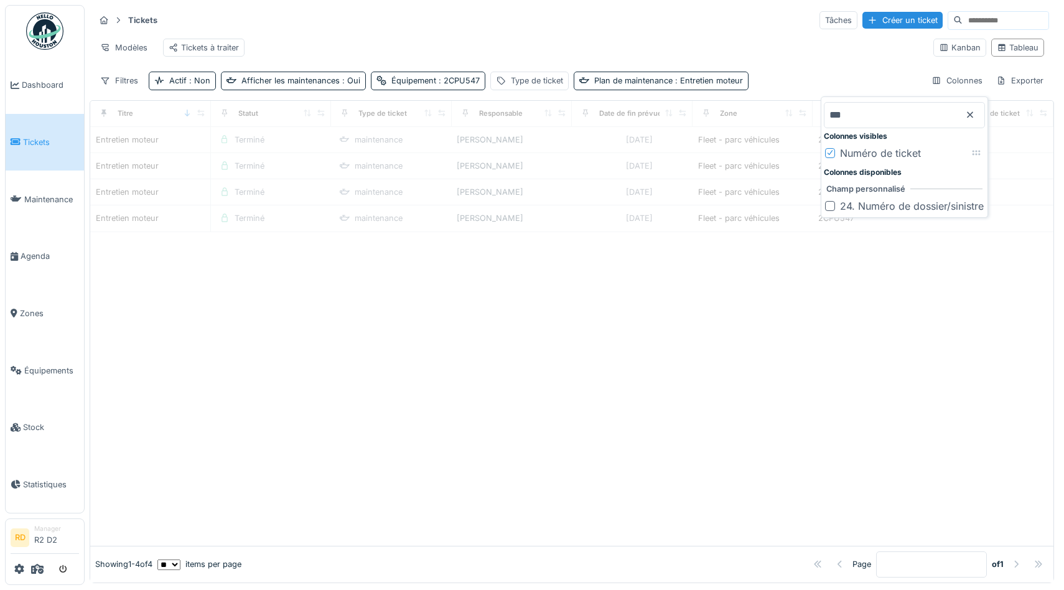
click at [888, 114] on input "***" at bounding box center [904, 115] width 161 height 26
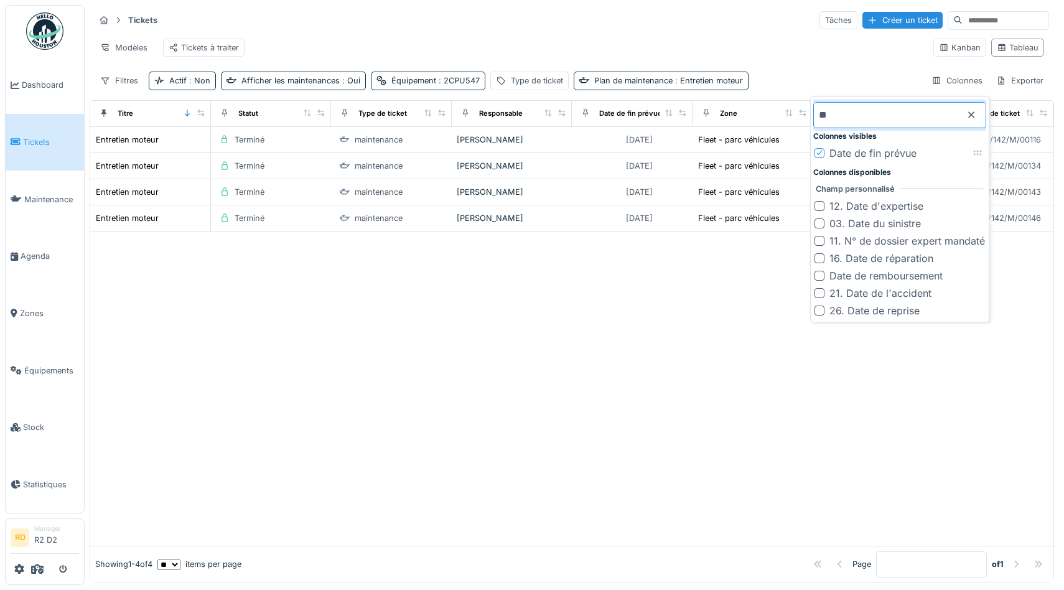
type input "*"
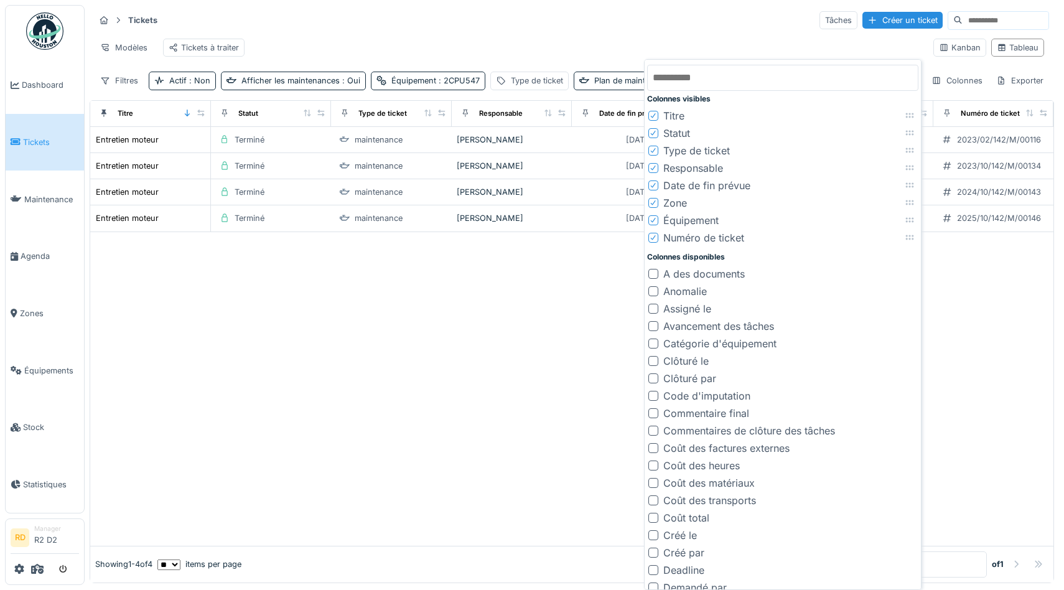
click at [694, 360] on div "Clôturé le" at bounding box center [685, 360] width 45 height 15
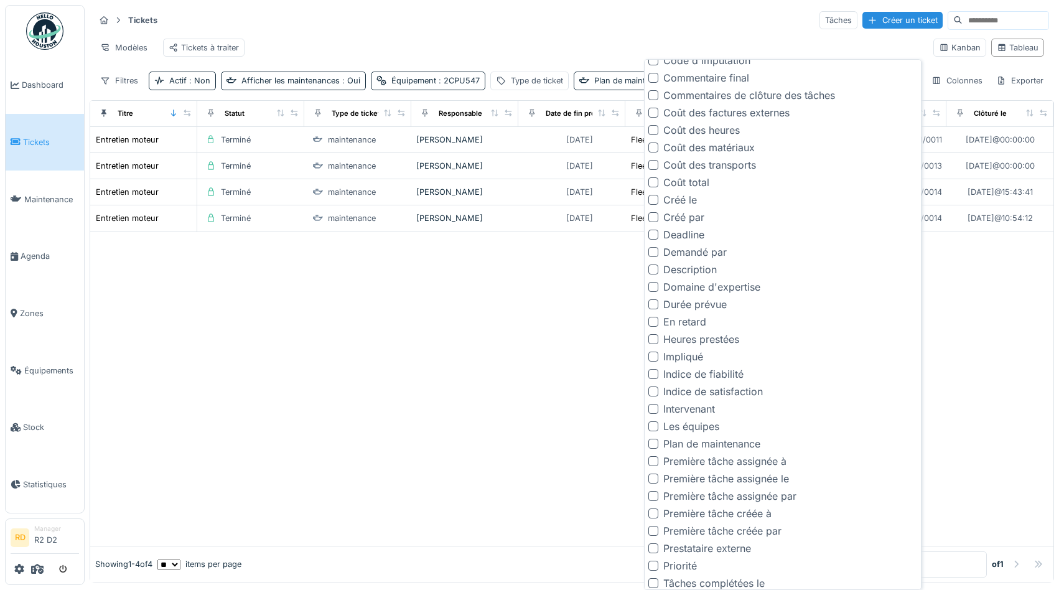
scroll to position [445, 0]
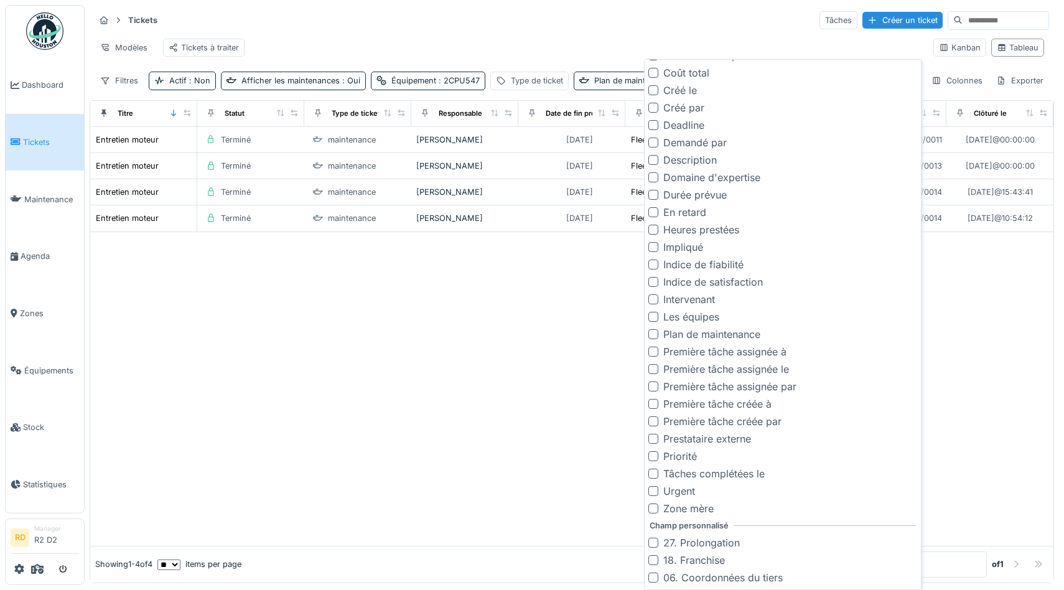
click at [702, 473] on div "Tâches complétées le" at bounding box center [713, 473] width 101 height 15
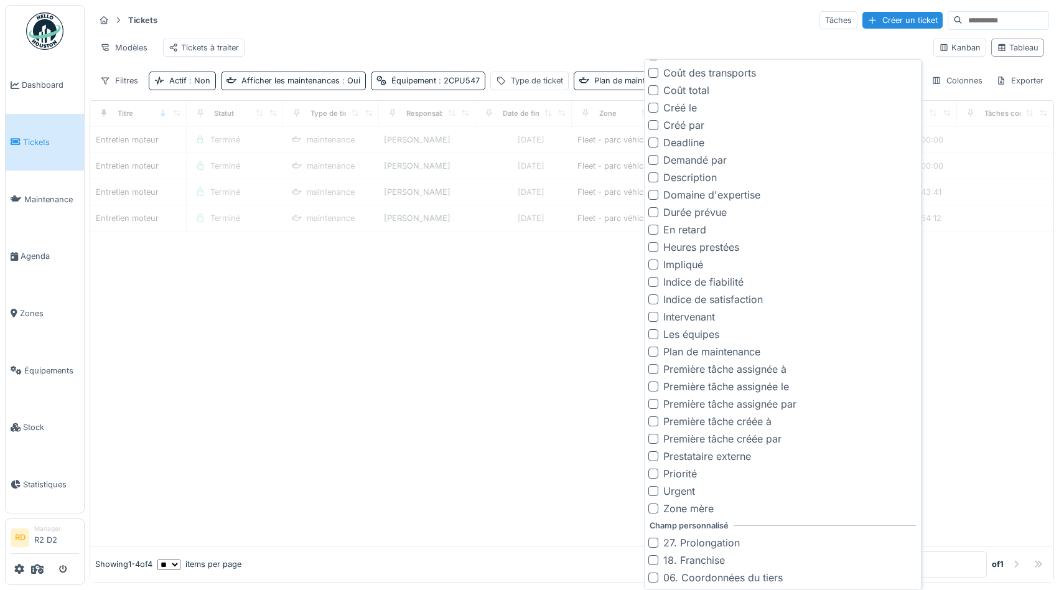
scroll to position [462, 0]
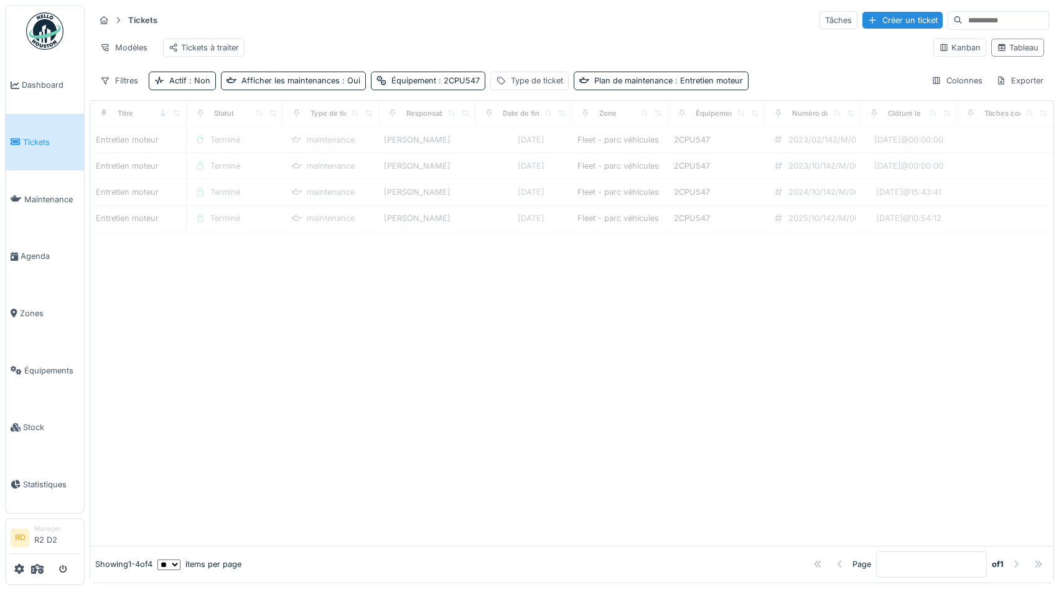
click at [393, 312] on div at bounding box center [571, 389] width 963 height 314
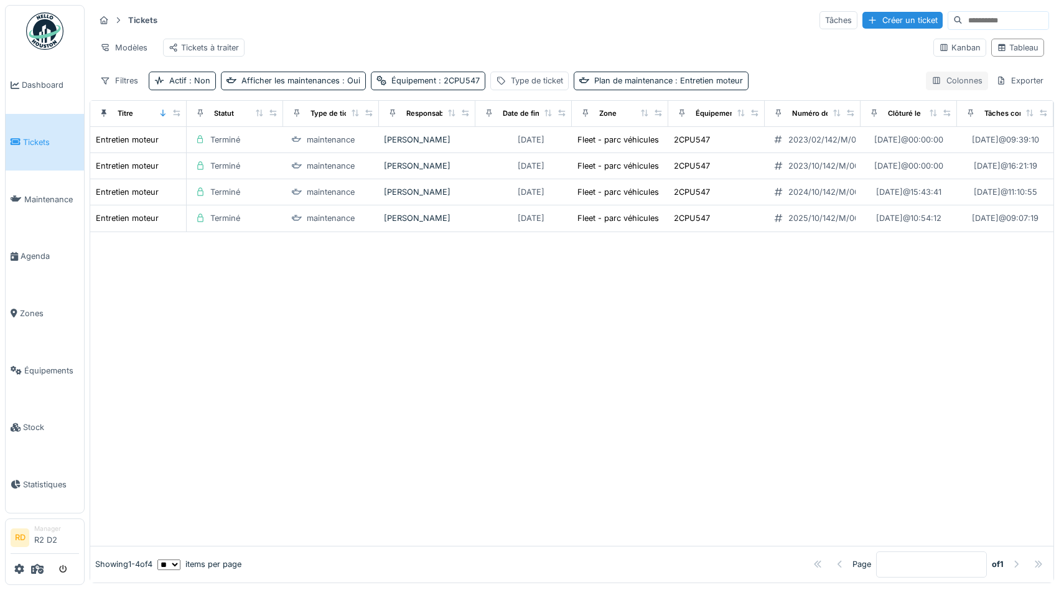
click at [963, 80] on div "Colonnes" at bounding box center [957, 81] width 62 height 18
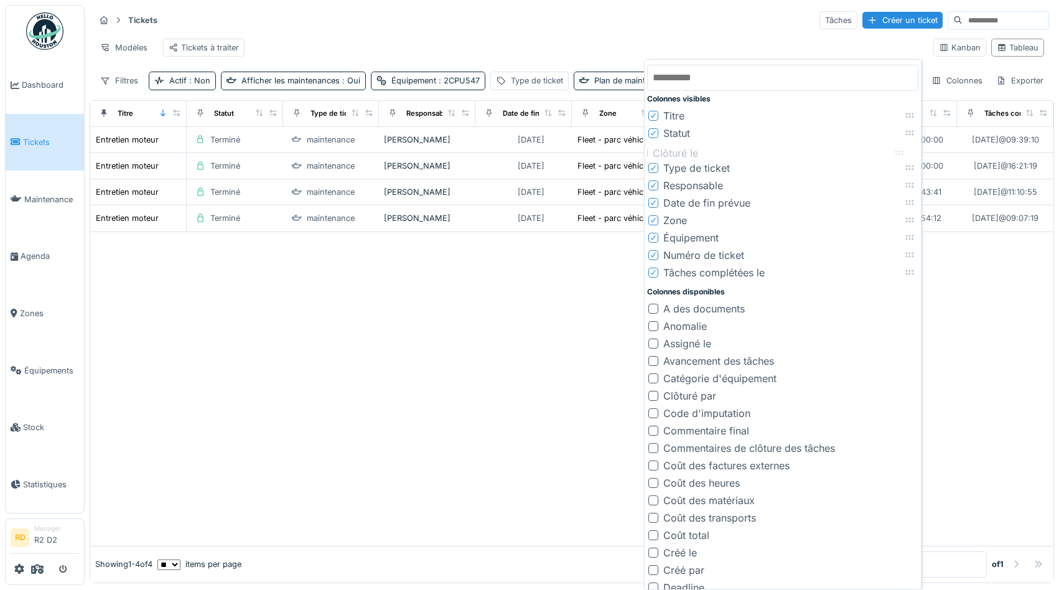
drag, startPoint x: 911, startPoint y: 253, endPoint x: 900, endPoint y: 151, distance: 103.2
click at [900, 151] on icon at bounding box center [899, 153] width 8 height 5
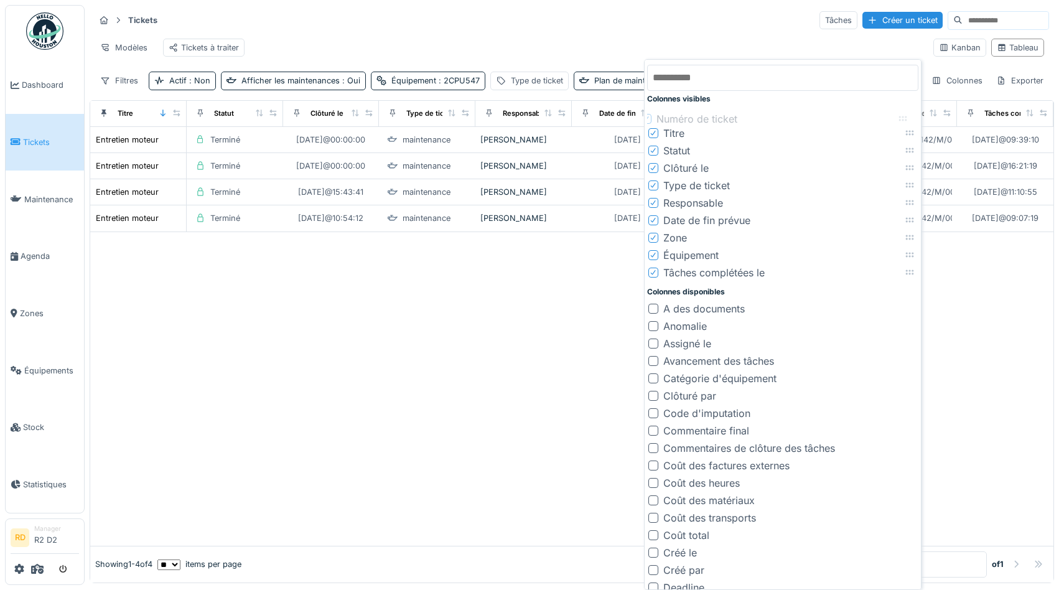
drag, startPoint x: 910, startPoint y: 253, endPoint x: 903, endPoint y: 116, distance: 136.4
click at [903, 116] on icon at bounding box center [903, 118] width 10 height 8
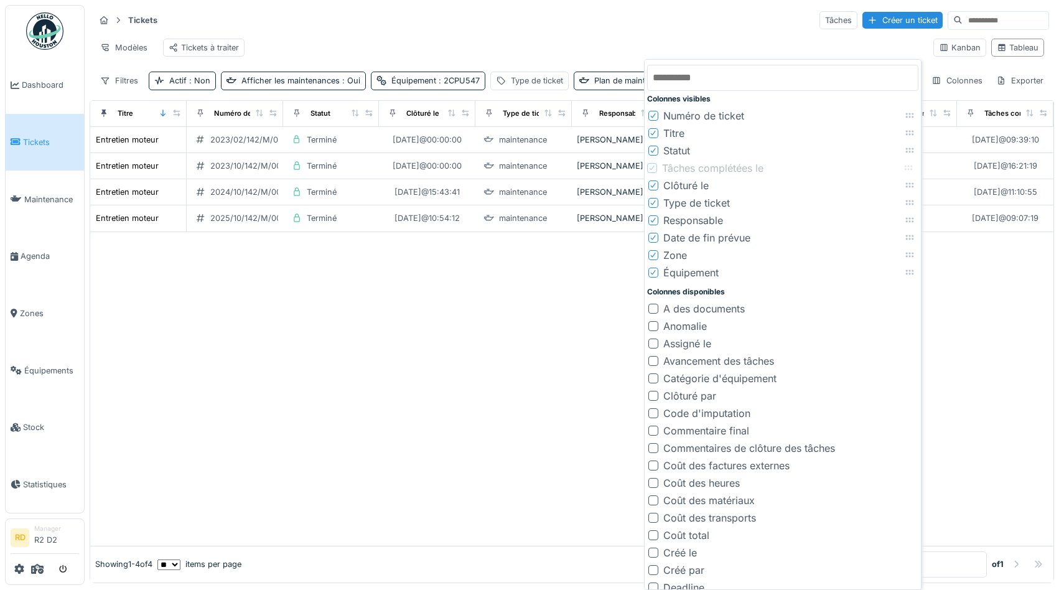
drag, startPoint x: 911, startPoint y: 272, endPoint x: 910, endPoint y: 167, distance: 104.5
click at [910, 167] on icon at bounding box center [908, 168] width 10 height 8
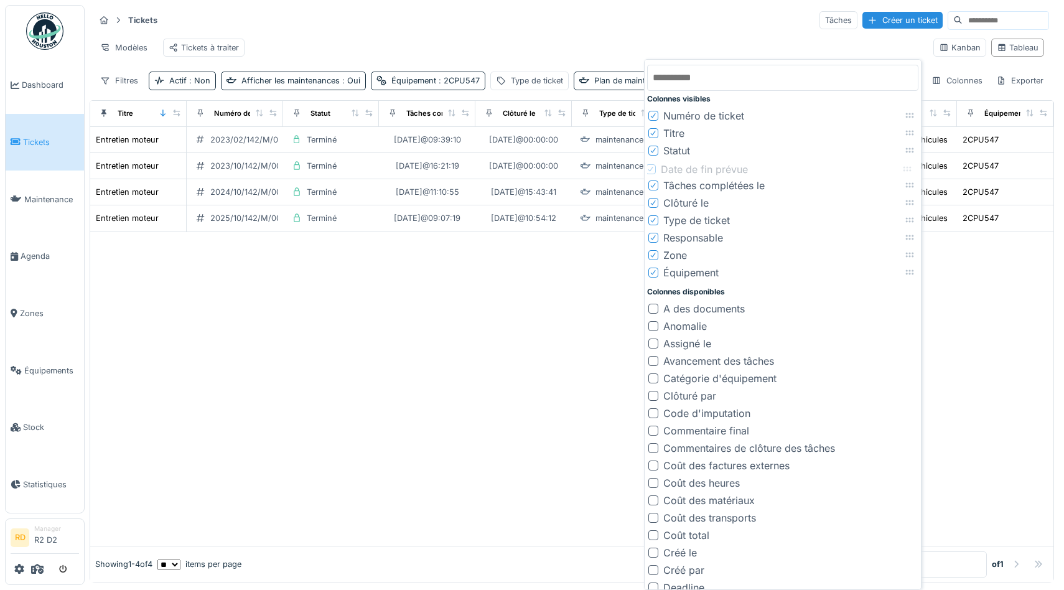
drag, startPoint x: 911, startPoint y: 236, endPoint x: 909, endPoint y: 168, distance: 68.5
click at [909, 168] on icon at bounding box center [907, 169] width 8 height 5
click at [655, 236] on icon at bounding box center [653, 237] width 5 height 5
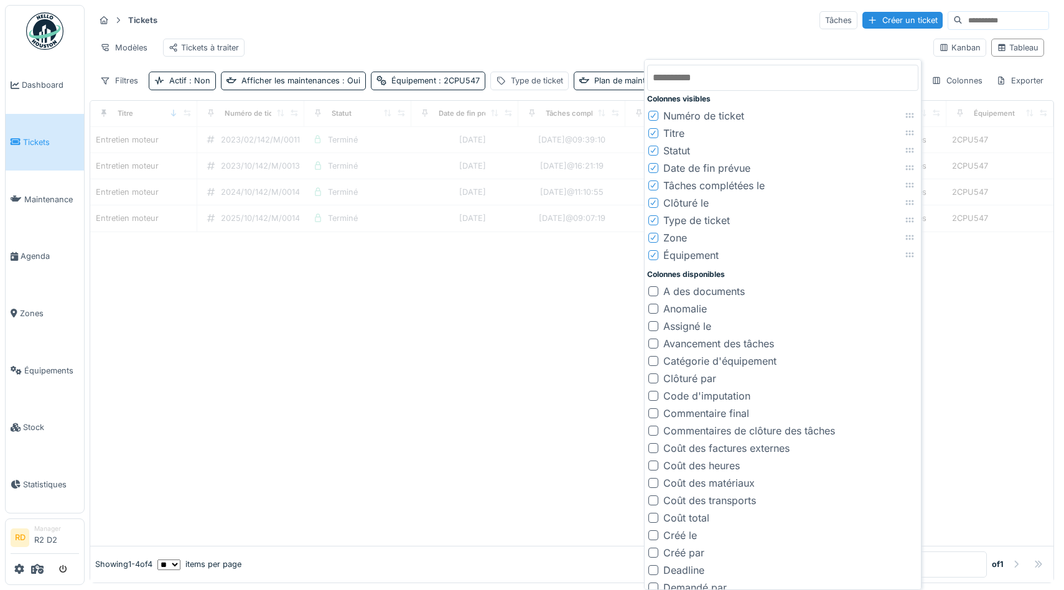
click at [655, 236] on icon at bounding box center [653, 238] width 7 height 6
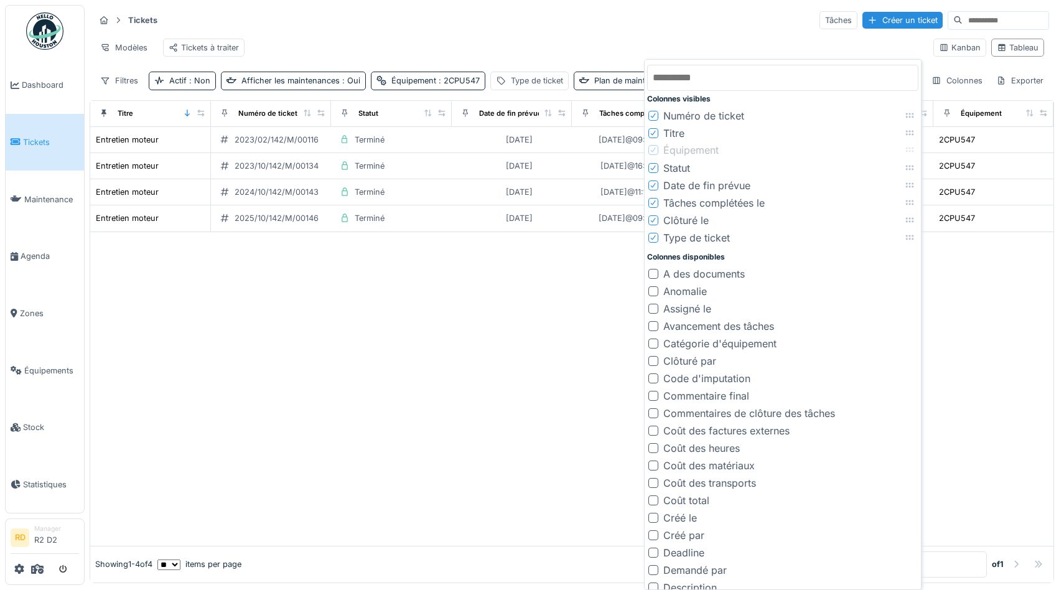
drag, startPoint x: 910, startPoint y: 238, endPoint x: 910, endPoint y: 149, distance: 88.3
click at [910, 149] on icon at bounding box center [910, 150] width 10 height 8
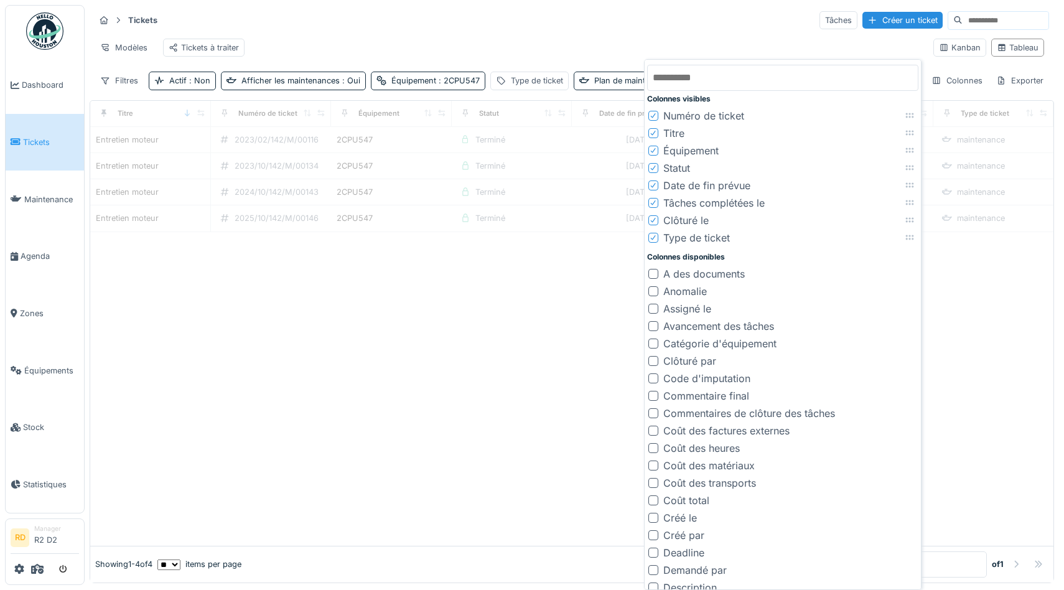
click at [462, 351] on div at bounding box center [571, 389] width 963 height 314
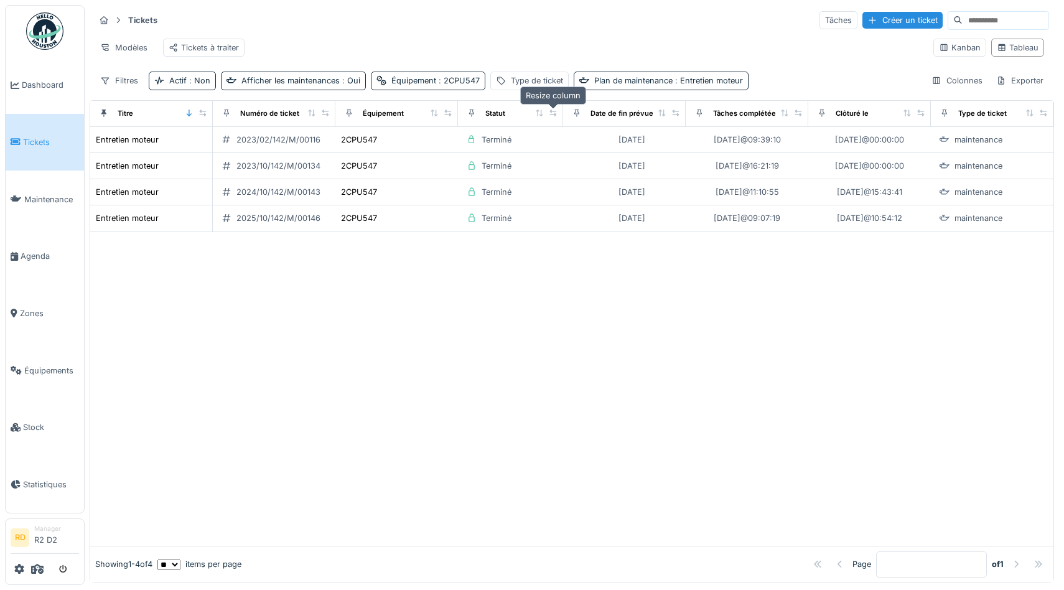
drag, startPoint x: 562, startPoint y: 110, endPoint x: 548, endPoint y: 110, distance: 14.3
click at [549, 110] on icon at bounding box center [553, 113] width 9 height 7
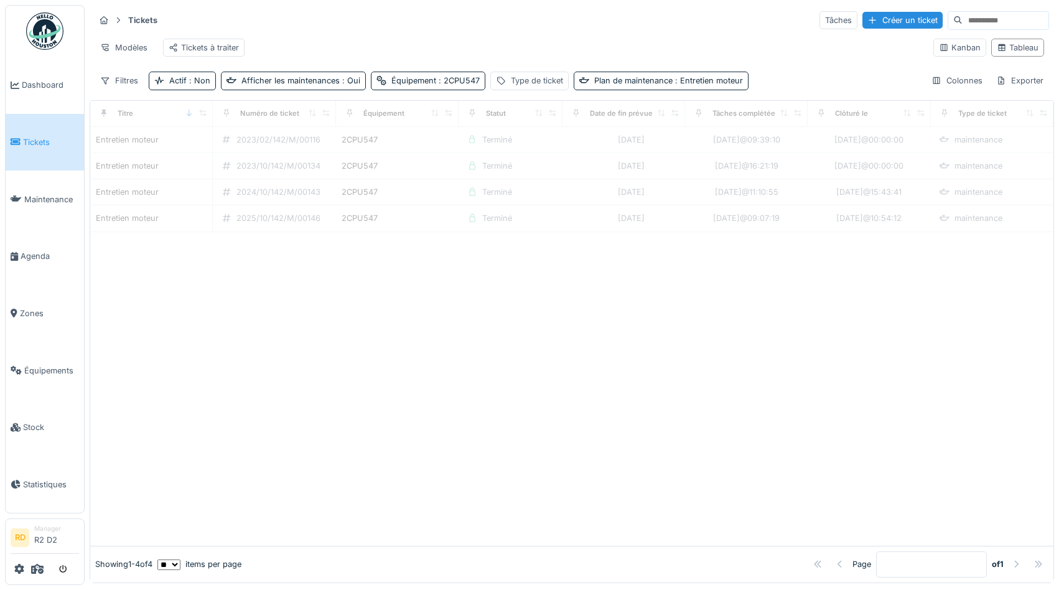
click at [529, 333] on div at bounding box center [571, 389] width 963 height 314
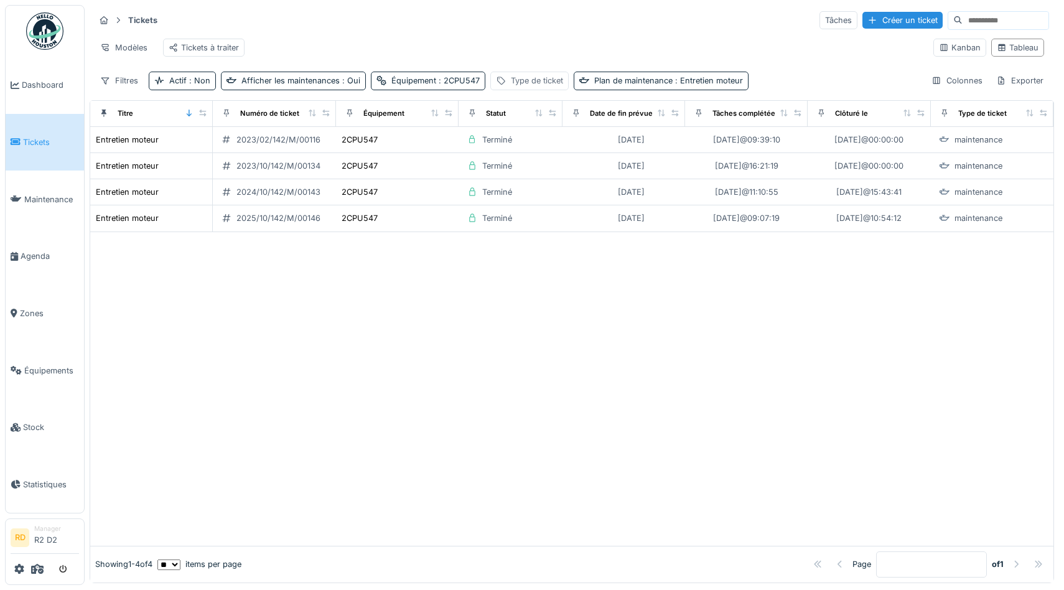
click at [502, 83] on div "Type de ticket" at bounding box center [529, 81] width 78 height 18
click at [617, 115] on div "Supprimer" at bounding box center [621, 113] width 64 height 17
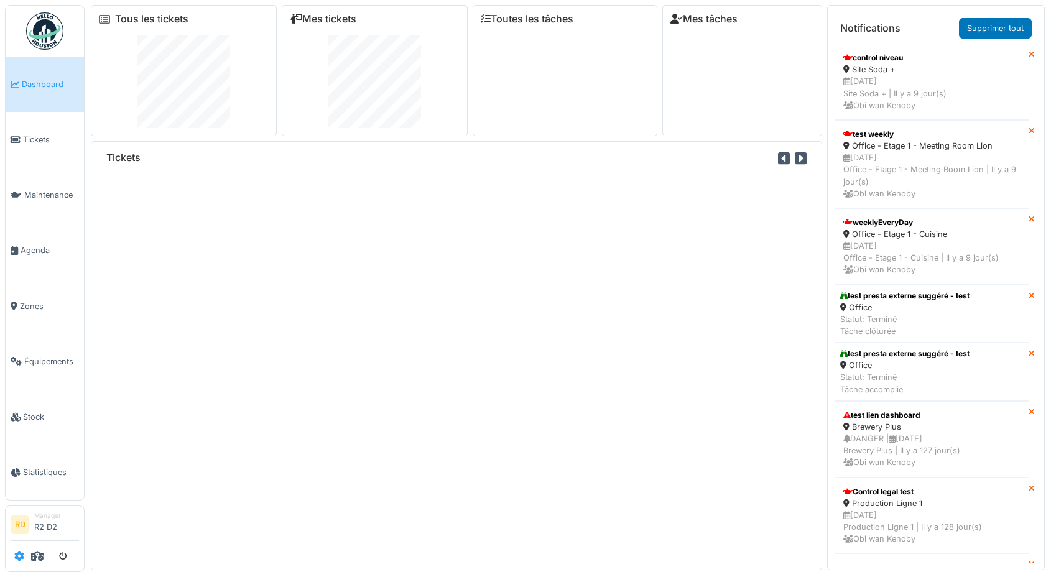
click at [19, 551] on icon at bounding box center [19, 556] width 10 height 10
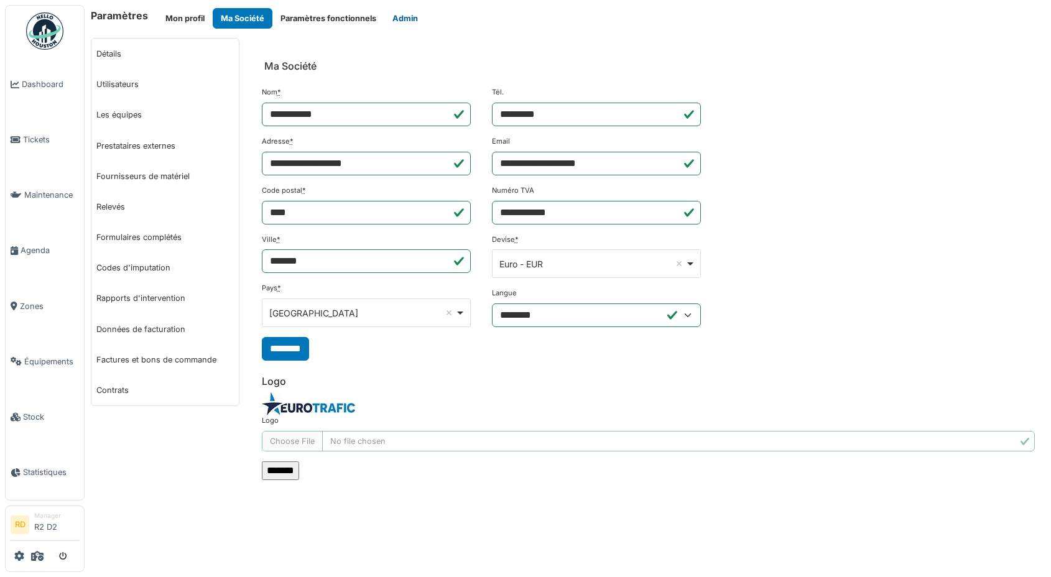
click at [402, 23] on button "Admin" at bounding box center [405, 18] width 42 height 21
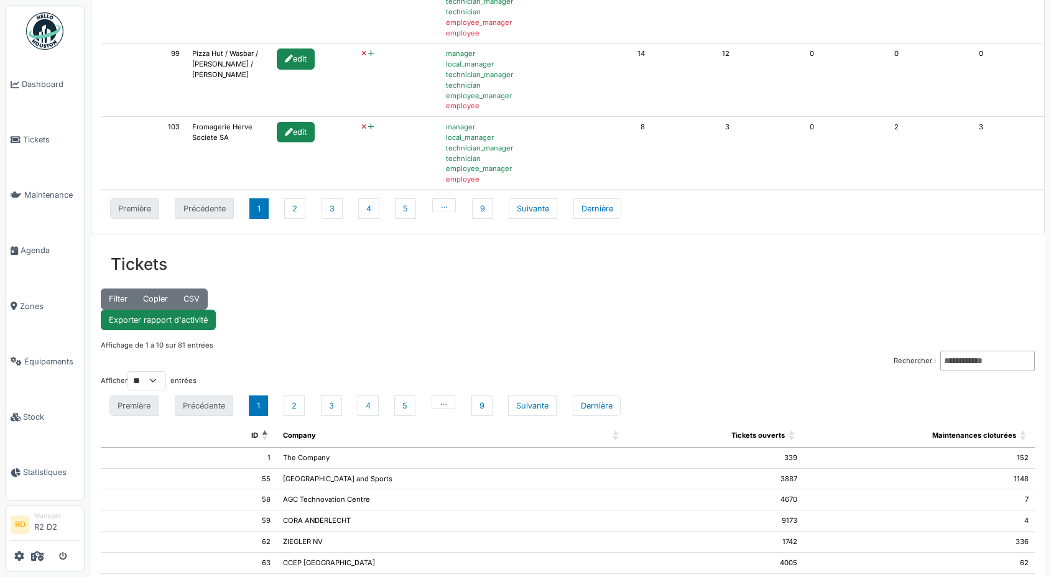
scroll to position [816, 0]
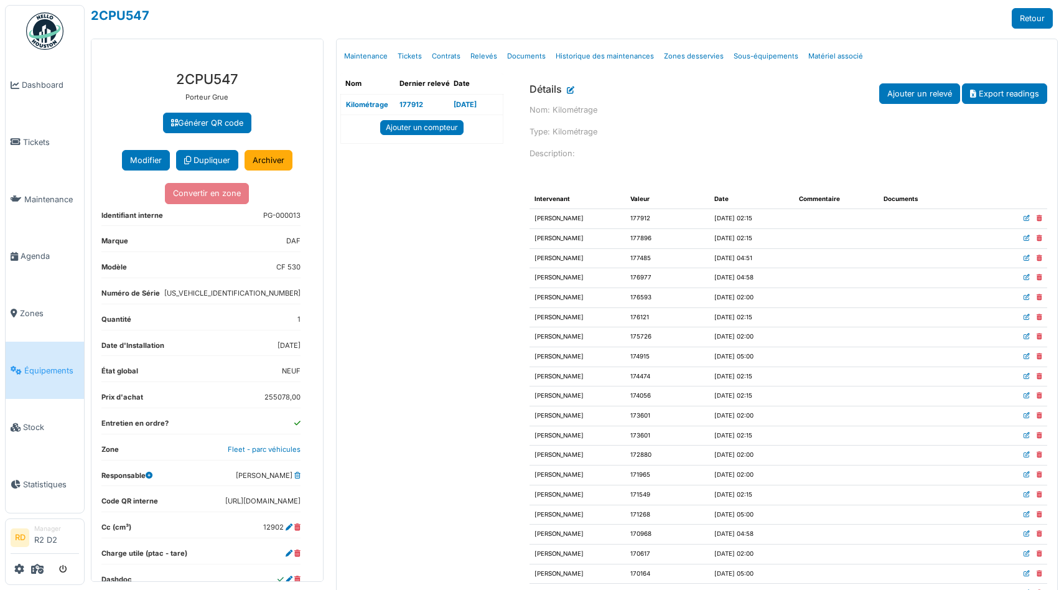
scroll to position [1693, 0]
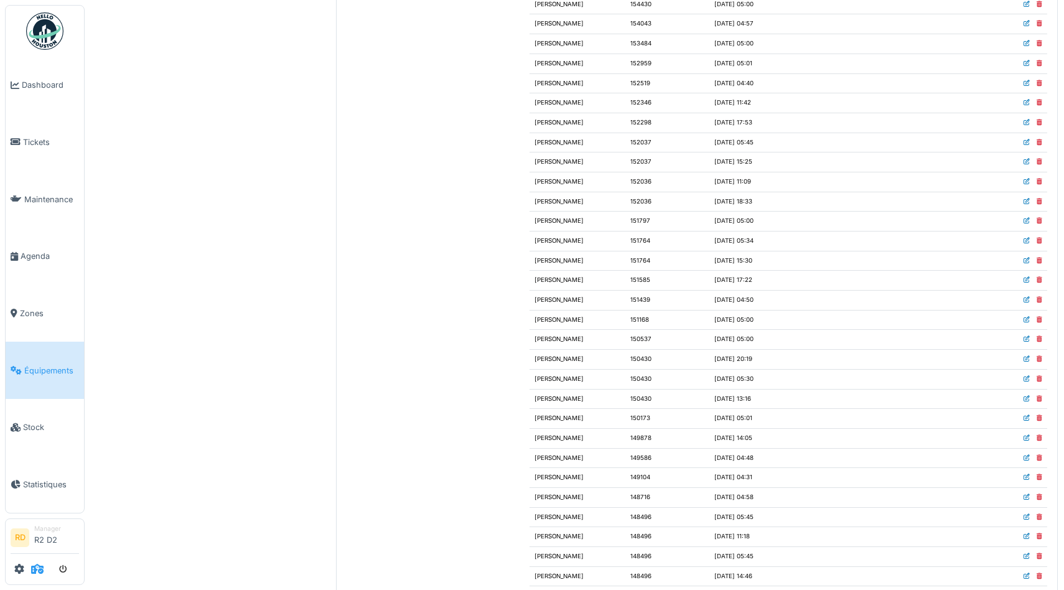
click at [36, 567] on icon at bounding box center [37, 569] width 12 height 10
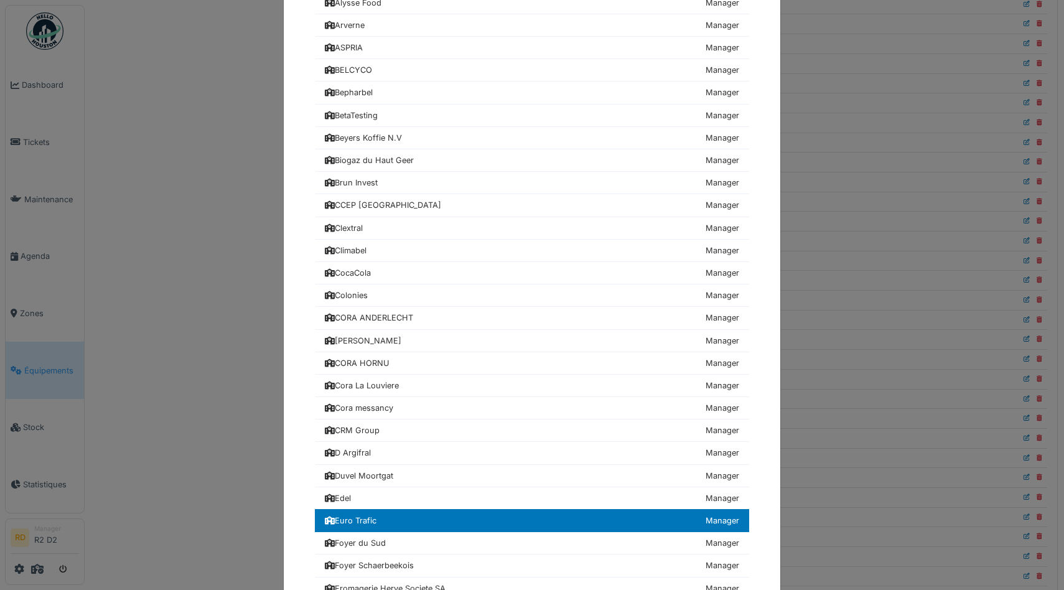
scroll to position [589, 0]
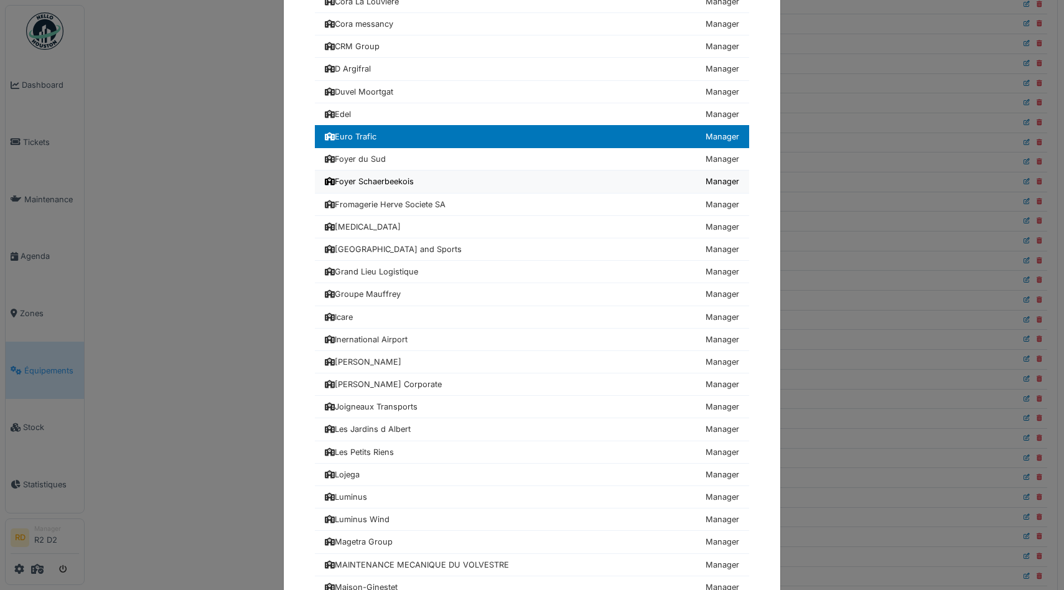
click at [353, 184] on div "Foyer Schaerbeekois" at bounding box center [369, 181] width 89 height 12
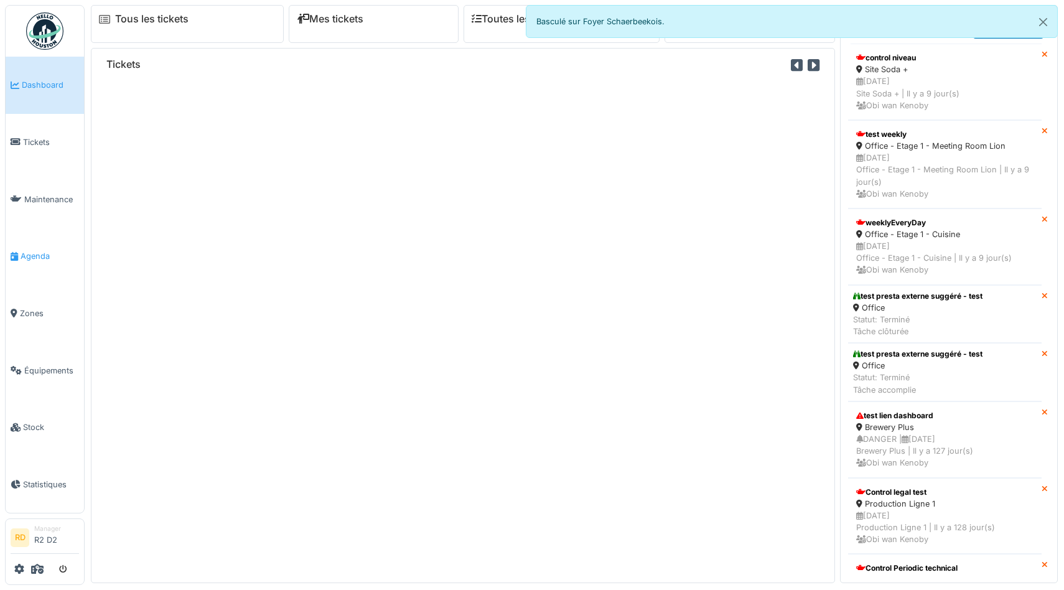
click at [37, 246] on link "Agenda" at bounding box center [45, 256] width 78 height 57
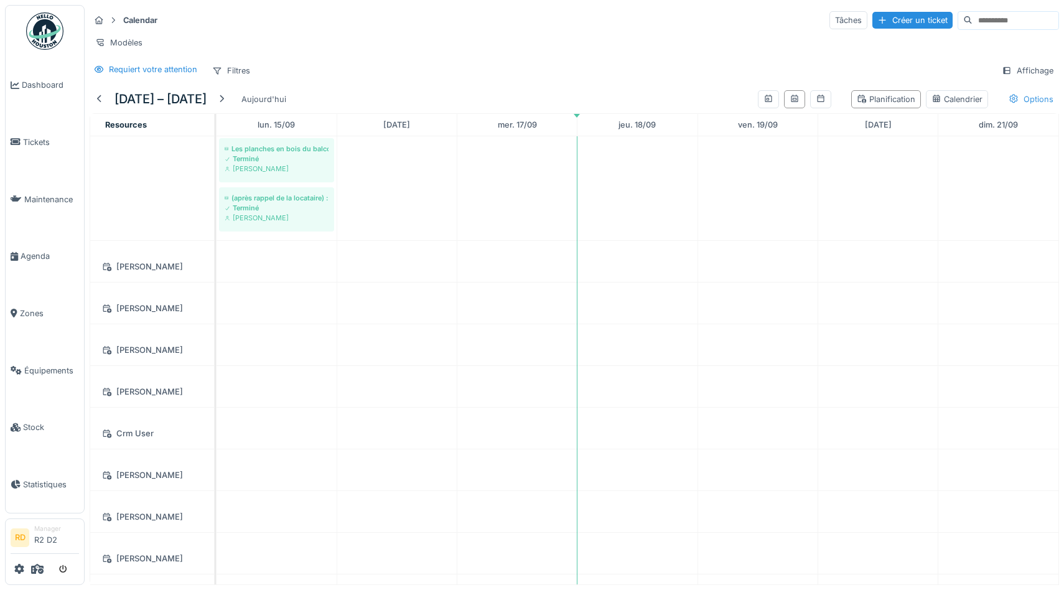
click at [1023, 98] on div "Options" at bounding box center [1031, 99] width 56 height 18
click at [958, 166] on div "Afficher les tickets récurrents" at bounding box center [983, 164] width 137 height 15
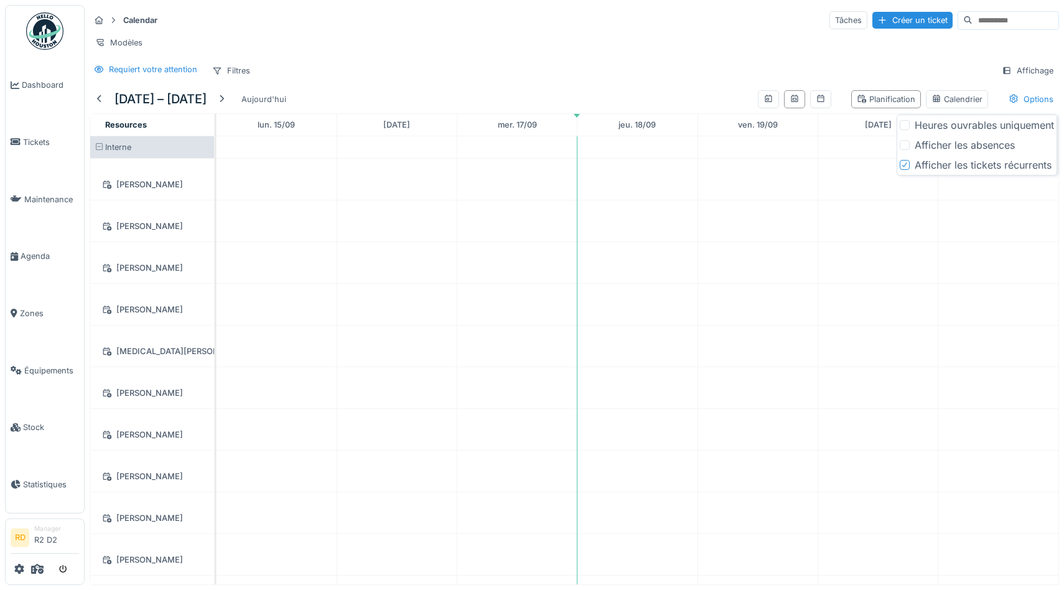
click at [958, 147] on div "Afficher les absences" at bounding box center [965, 144] width 100 height 15
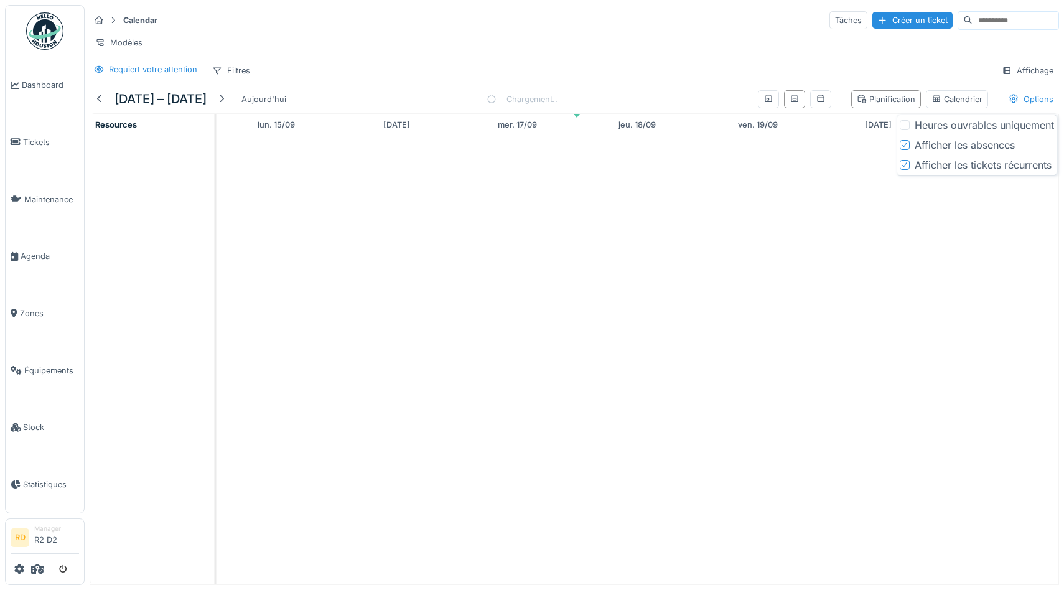
click at [735, 52] on div "Calendar Tâches Créer un ticket Modèles Requiert votre attention Filtres Affich…" at bounding box center [574, 45] width 979 height 80
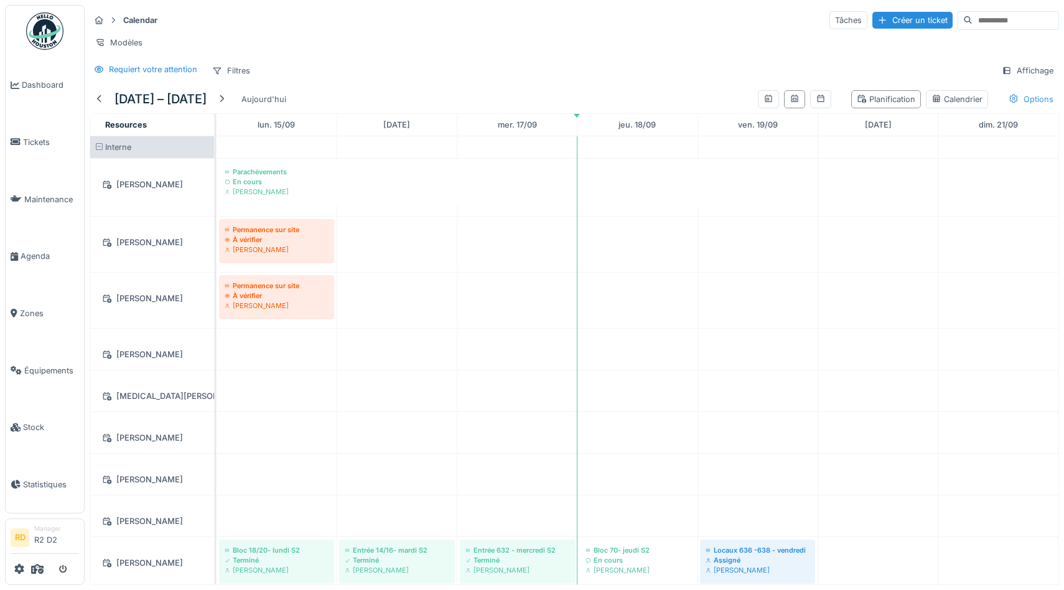
click at [1030, 99] on div "Options" at bounding box center [1031, 99] width 56 height 18
click at [890, 61] on div "Calendar Tâches Créer un ticket Modèles Requiert votre attention Filtres Affich…" at bounding box center [574, 45] width 979 height 80
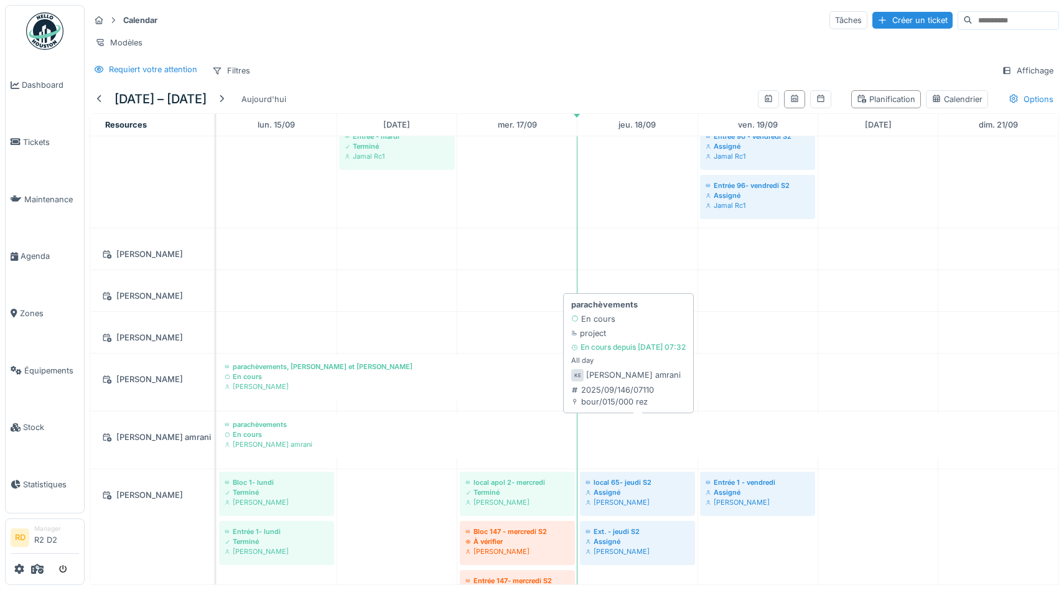
click at [518, 436] on div "En cours" at bounding box center [637, 435] width 824 height 10
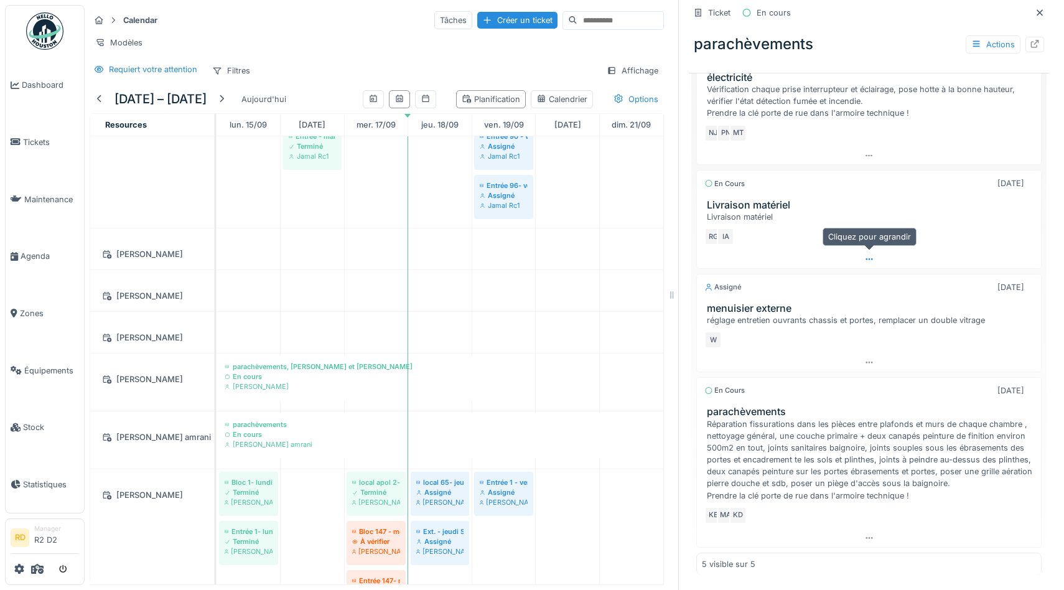
click at [870, 259] on icon at bounding box center [869, 259] width 10 height 8
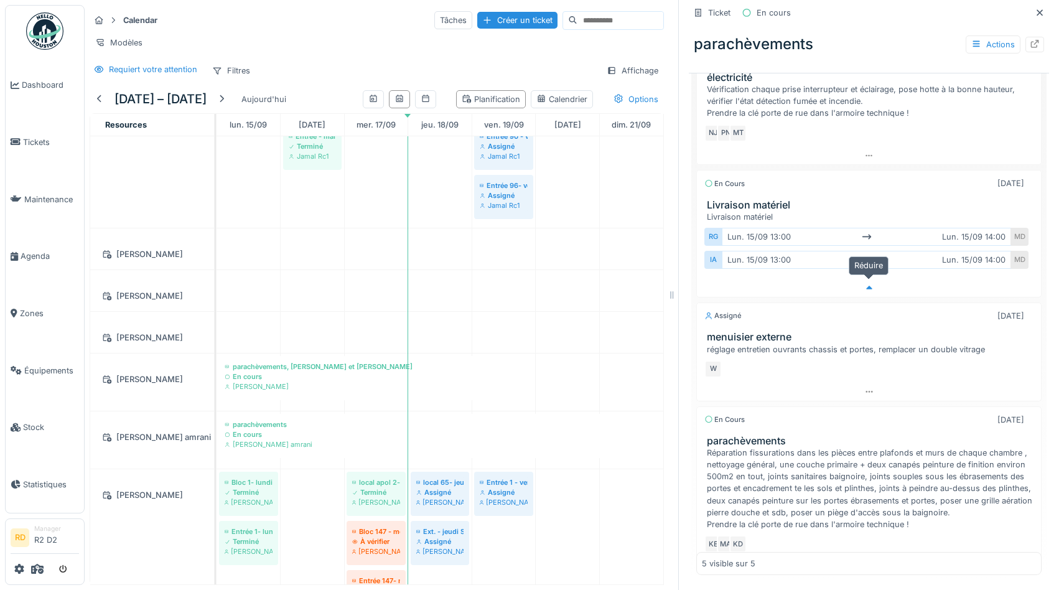
click at [870, 286] on icon at bounding box center [869, 288] width 10 height 8
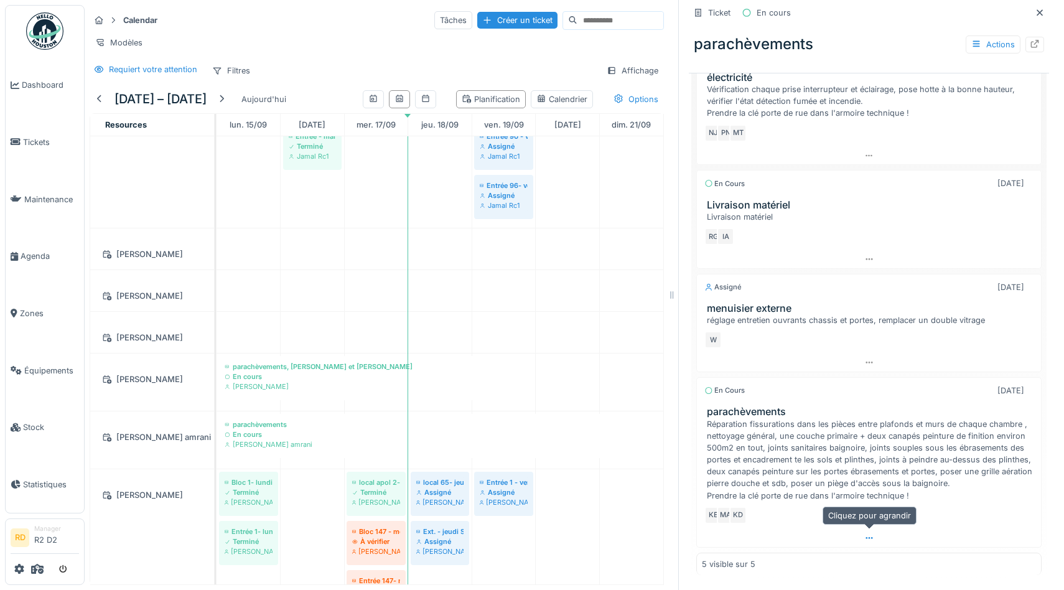
click at [868, 538] on icon at bounding box center [869, 538] width 10 height 8
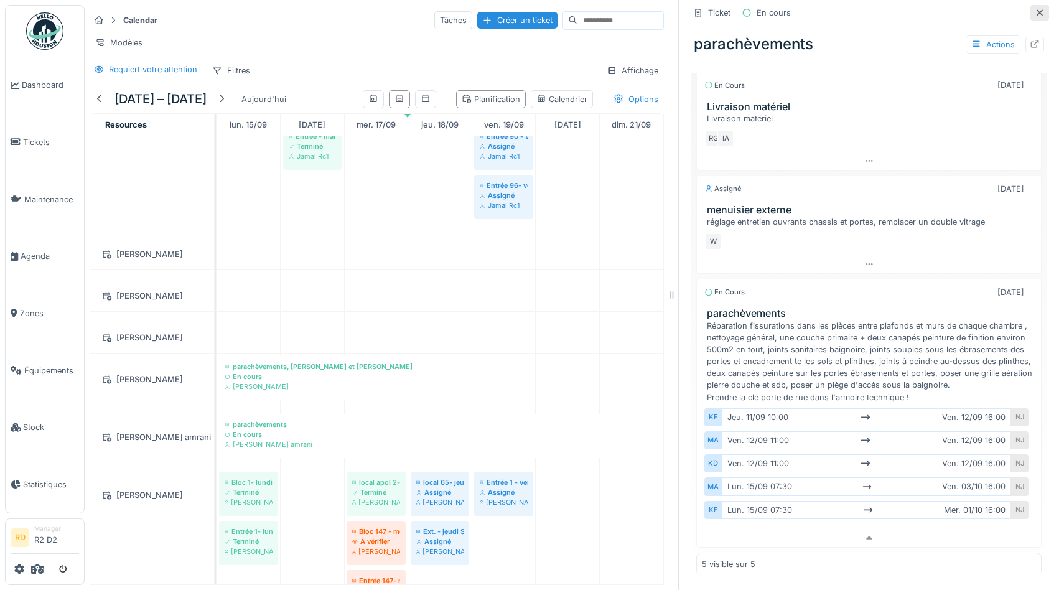
click at [1040, 13] on icon at bounding box center [1040, 12] width 6 height 6
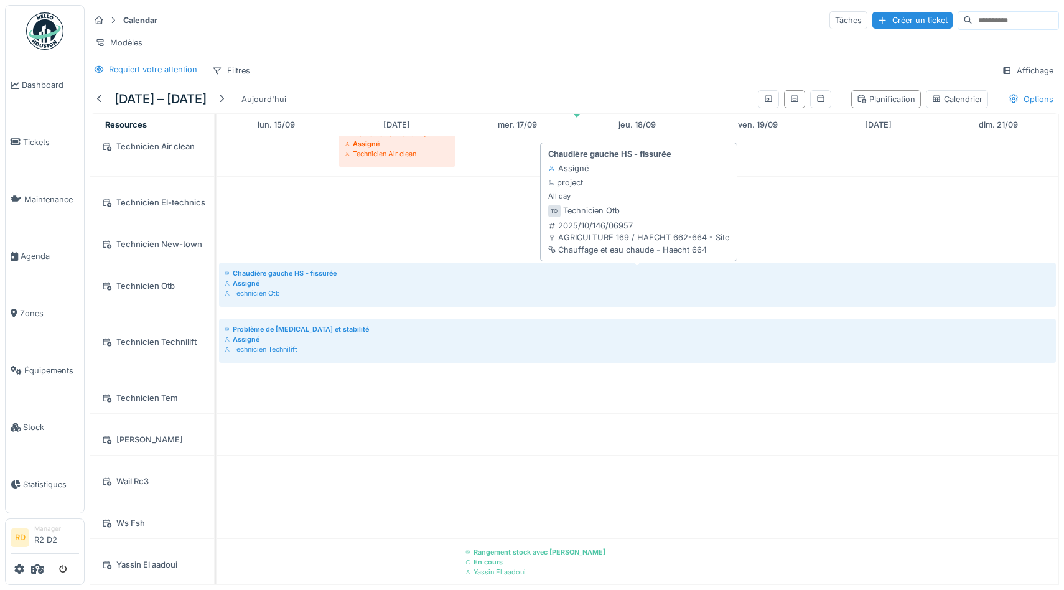
click at [533, 292] on div "Technicien Otb" at bounding box center [638, 293] width 826 height 10
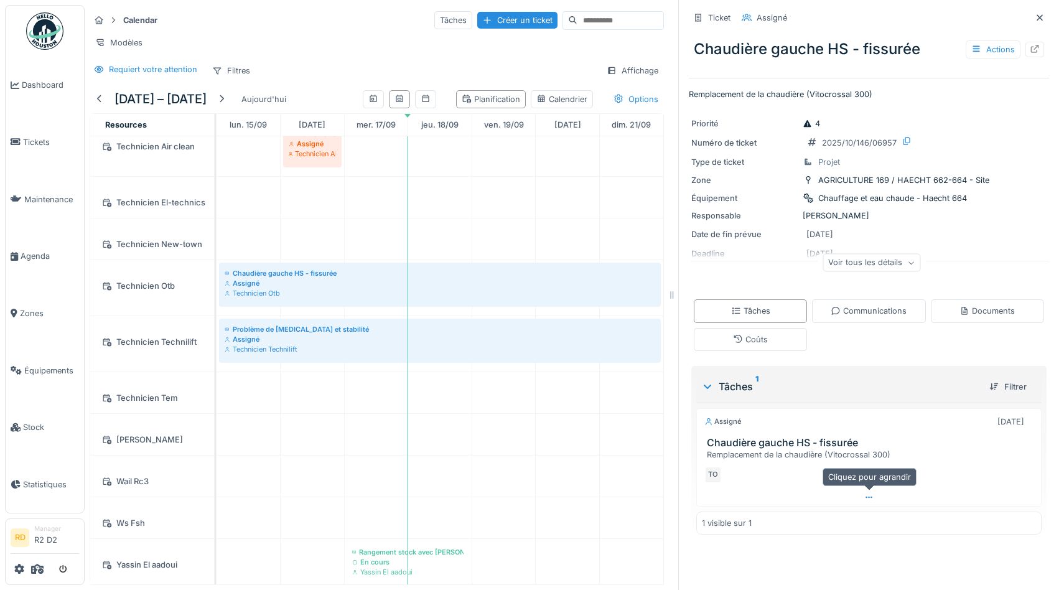
click at [866, 495] on icon at bounding box center [869, 497] width 10 height 8
click at [672, 260] on div at bounding box center [672, 295] width 12 height 590
click at [547, 60] on div "Calendar Tâches Créer un ticket Modèles Requiert votre attention Filtres Affich…" at bounding box center [377, 45] width 584 height 80
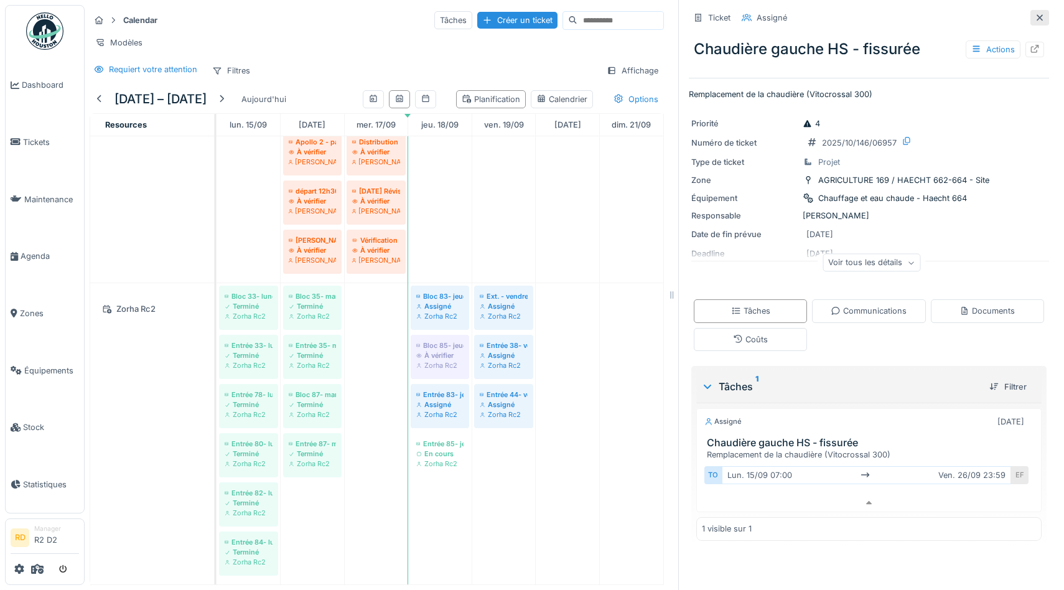
click at [1043, 19] on icon at bounding box center [1040, 18] width 10 height 8
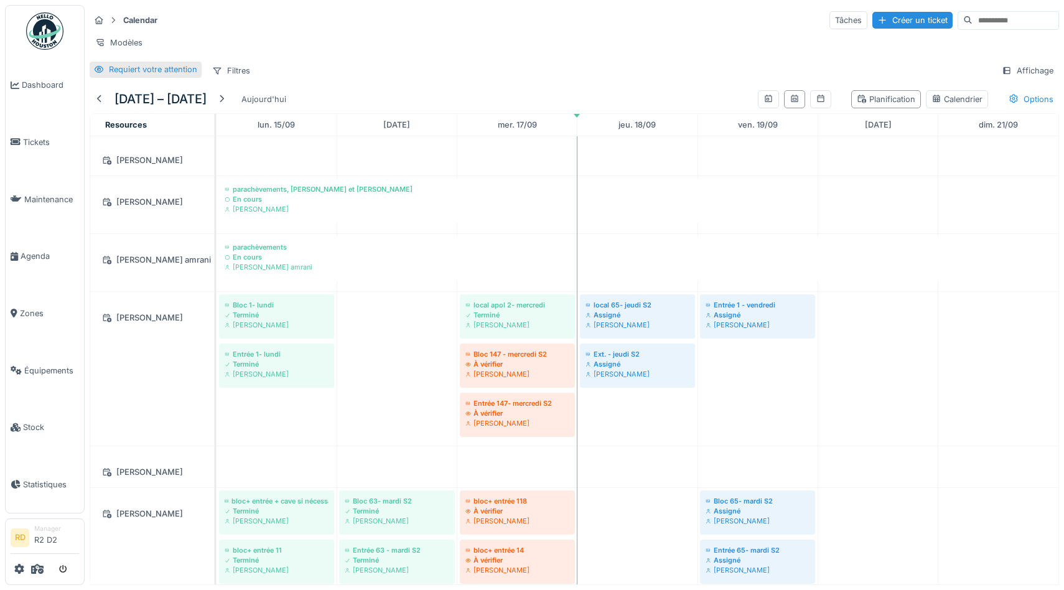
click at [149, 68] on div "Requiert votre attention" at bounding box center [153, 69] width 88 height 12
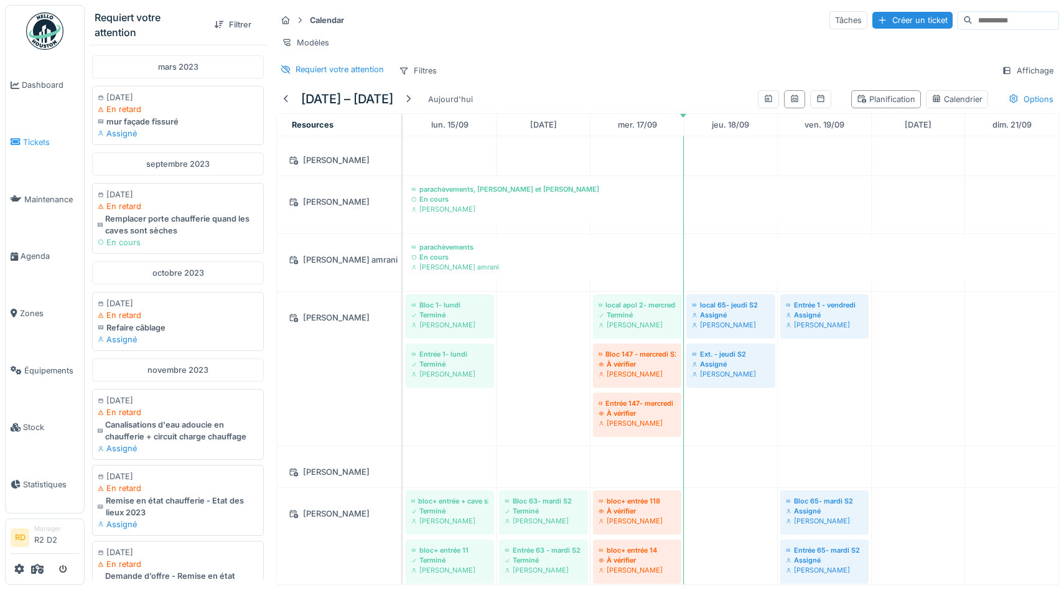
click at [35, 144] on span "Tickets" at bounding box center [51, 142] width 56 height 12
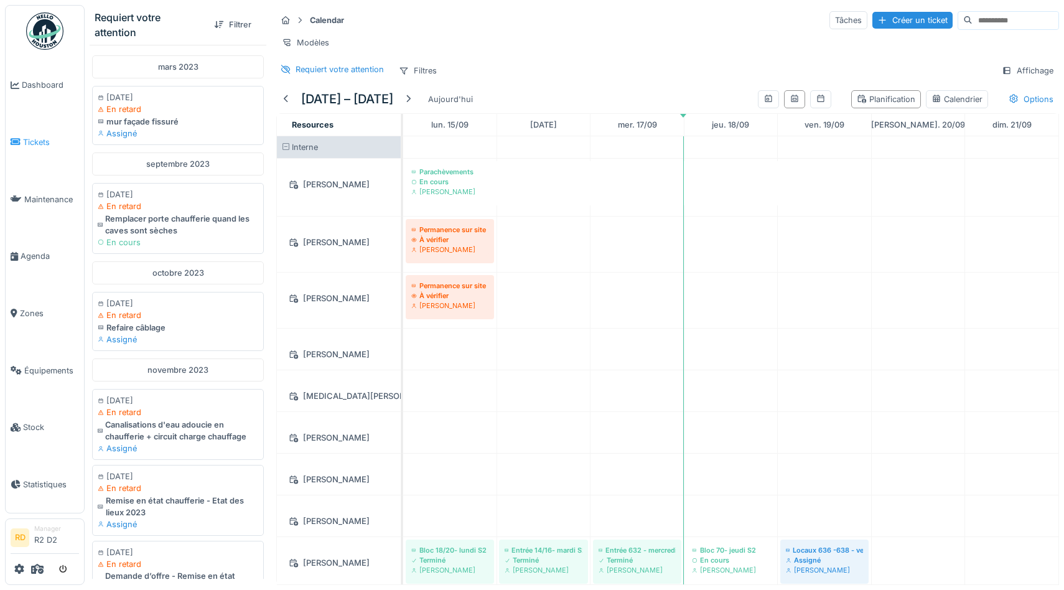
click at [30, 142] on span "Tickets" at bounding box center [51, 142] width 56 height 12
click at [35, 190] on link "Maintenance" at bounding box center [45, 198] width 78 height 57
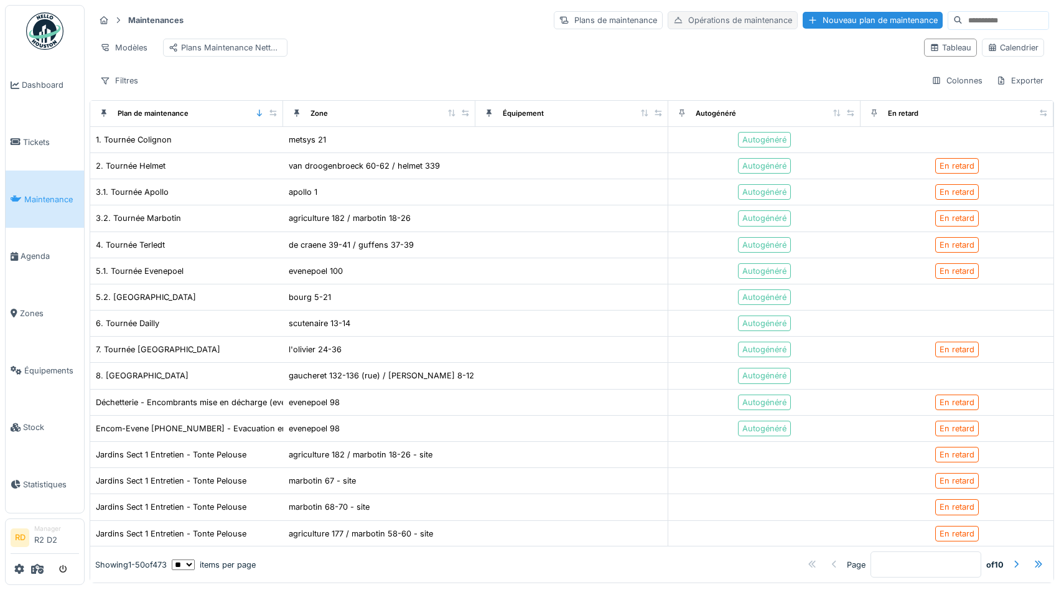
click at [745, 18] on div "Opérations de maintenance" at bounding box center [733, 20] width 130 height 18
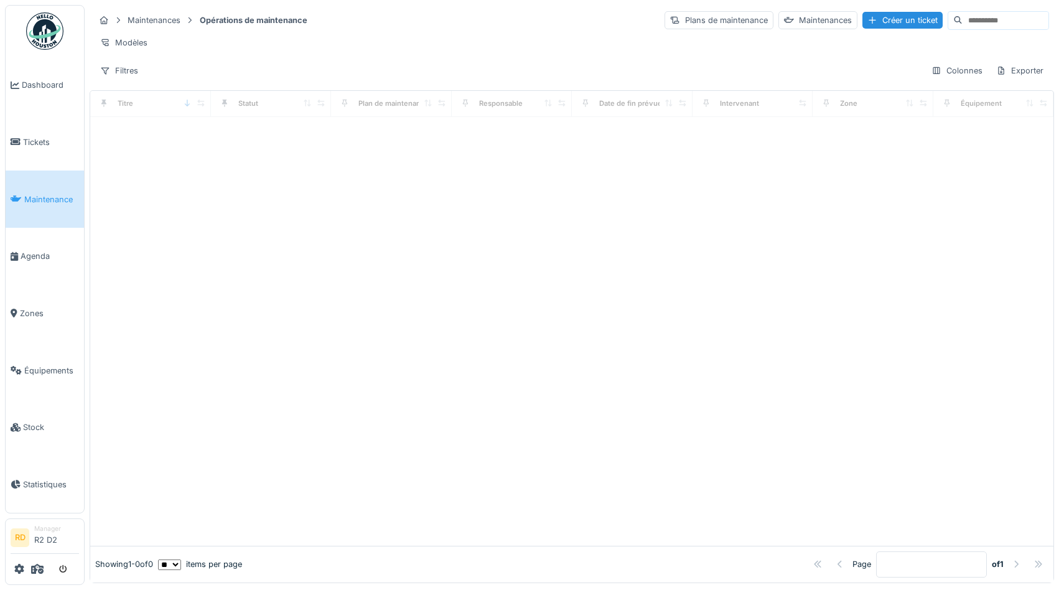
click at [291, 74] on div "Filtres Colonnes Exporter" at bounding box center [572, 71] width 954 height 18
click at [130, 72] on div "Filtres" at bounding box center [119, 71] width 49 height 18
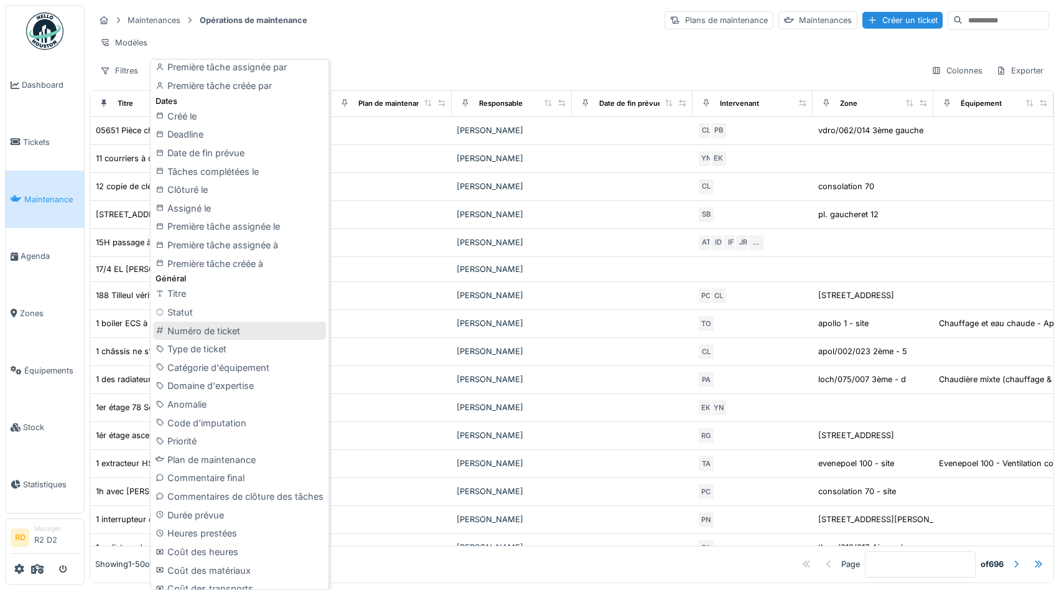
scroll to position [319, 0]
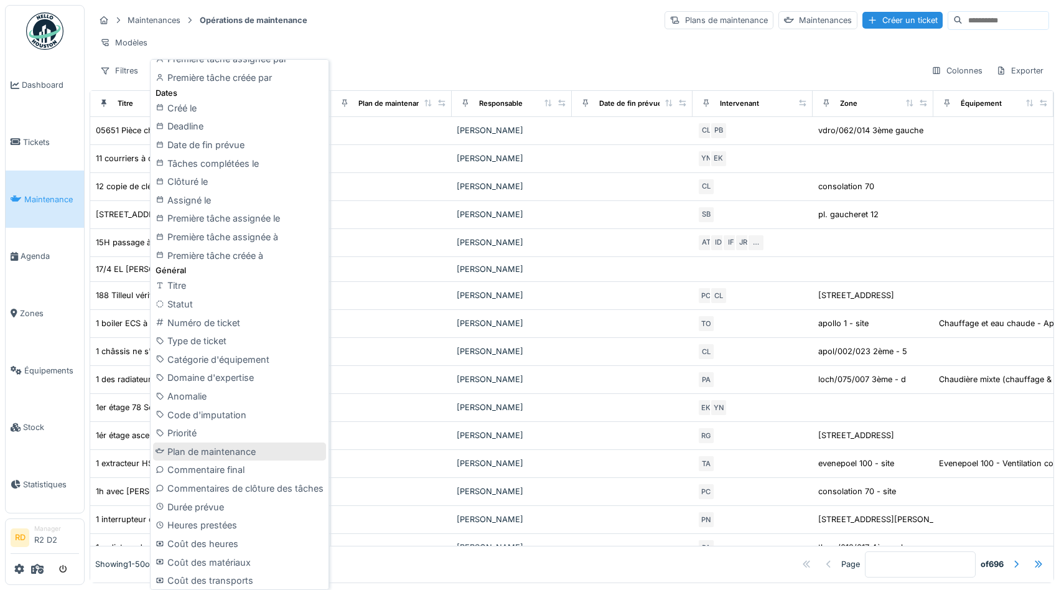
click at [235, 455] on div "Plan de maintenance" at bounding box center [239, 451] width 173 height 19
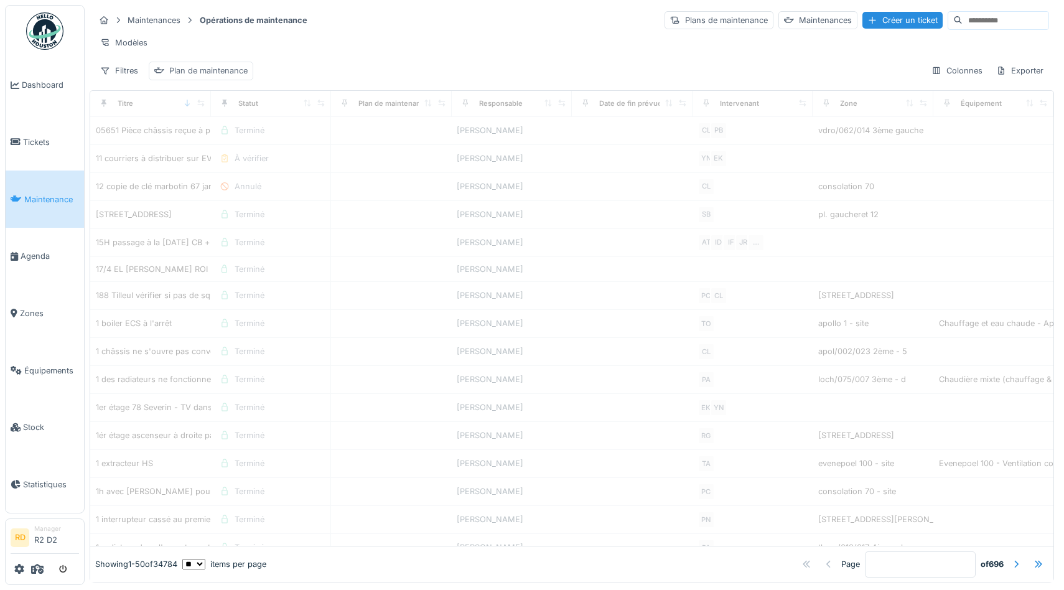
click at [210, 73] on div "Plan de maintenance" at bounding box center [208, 71] width 78 height 12
click at [245, 128] on div "Plan de maintenance" at bounding box center [213, 130] width 106 height 14
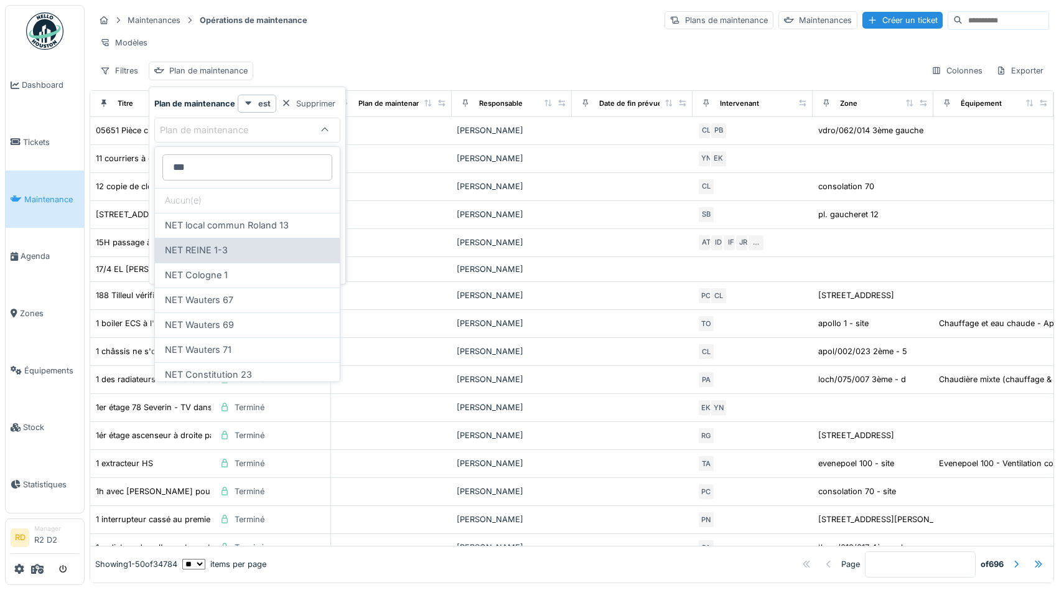
type maintenance_I2NDU "***"
click at [240, 249] on div "NET REINE 1-3" at bounding box center [247, 250] width 165 height 14
type input "*****"
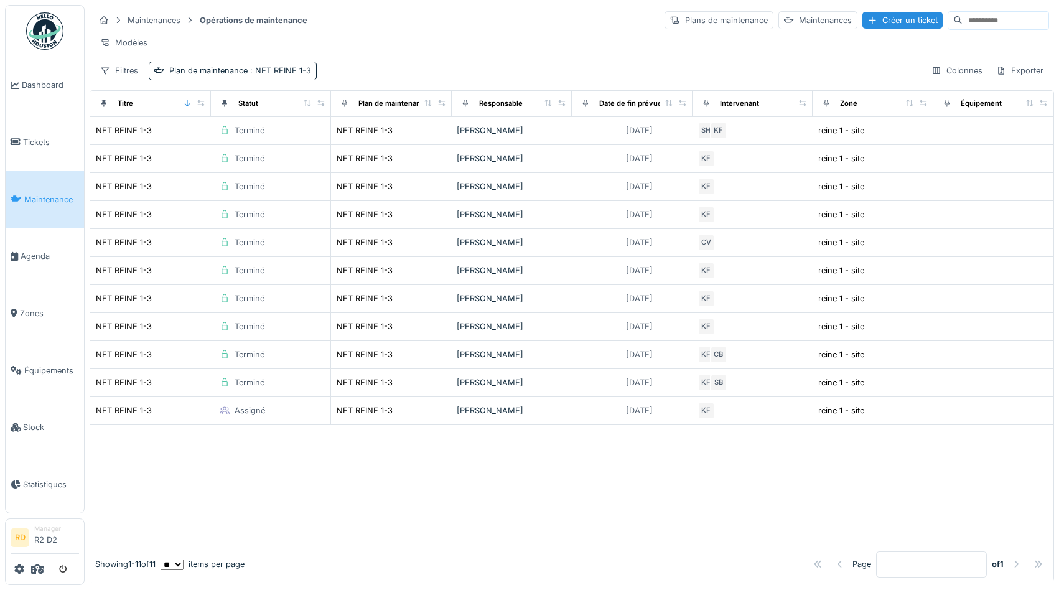
click at [470, 50] on div "Modèles" at bounding box center [572, 43] width 954 height 18
click at [728, 470] on div at bounding box center [571, 485] width 963 height 121
click at [30, 568] on div at bounding box center [45, 569] width 68 height 21
click at [33, 569] on icon at bounding box center [37, 569] width 12 height 10
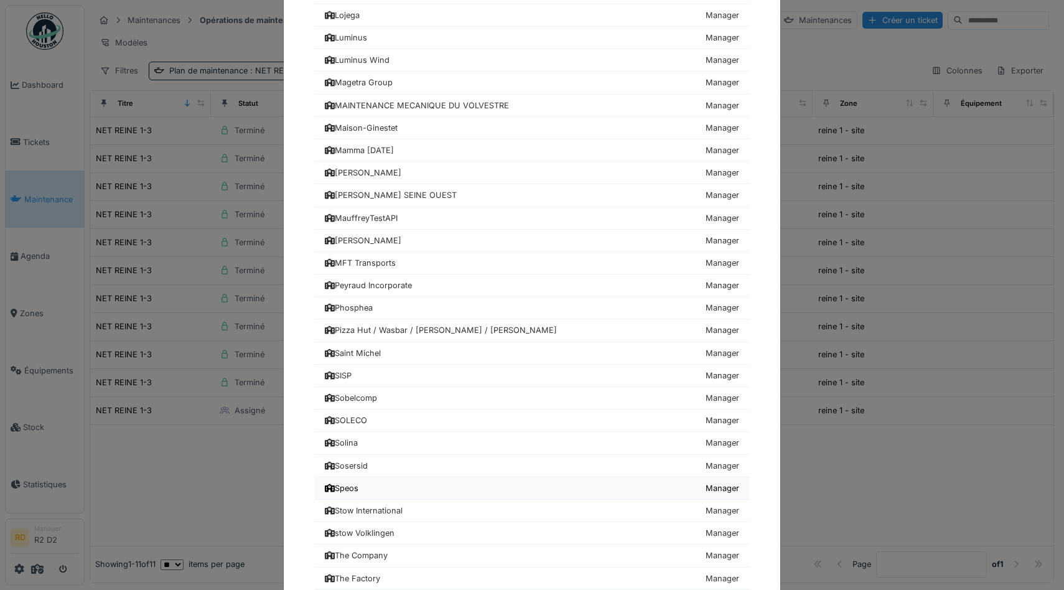
scroll to position [1177, 0]
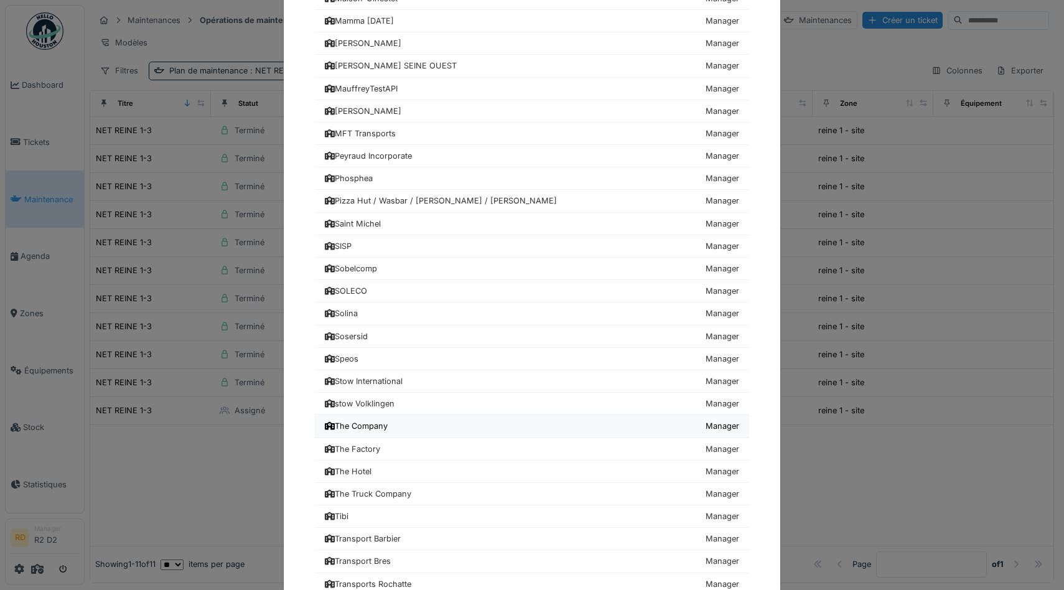
click at [400, 429] on link "The Company Manager" at bounding box center [532, 426] width 434 height 22
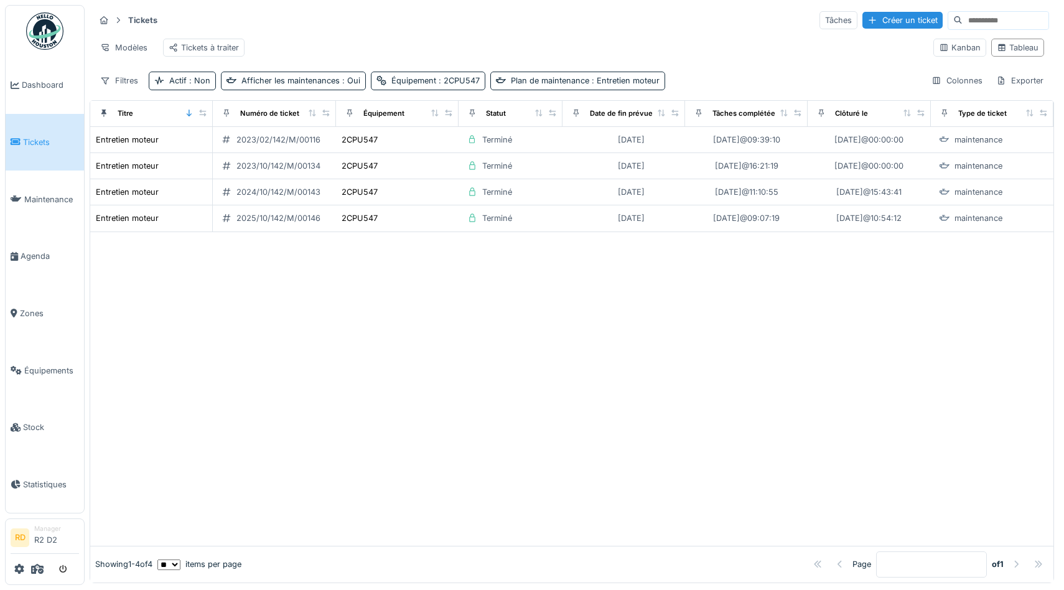
click at [192, 473] on div at bounding box center [571, 389] width 963 height 314
